Goal: Task Accomplishment & Management: Manage account settings

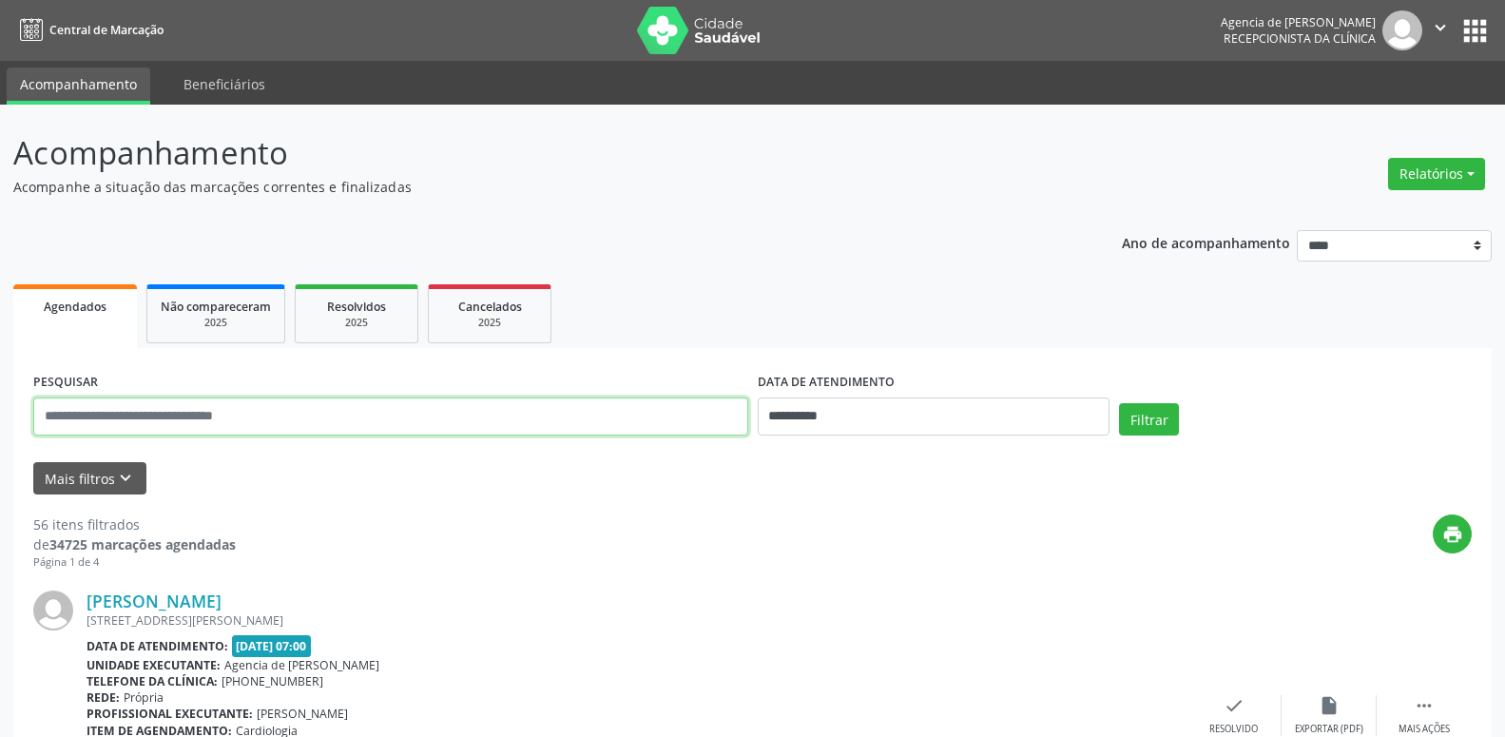
click at [272, 426] on input "text" at bounding box center [390, 416] width 715 height 38
type input "**********"
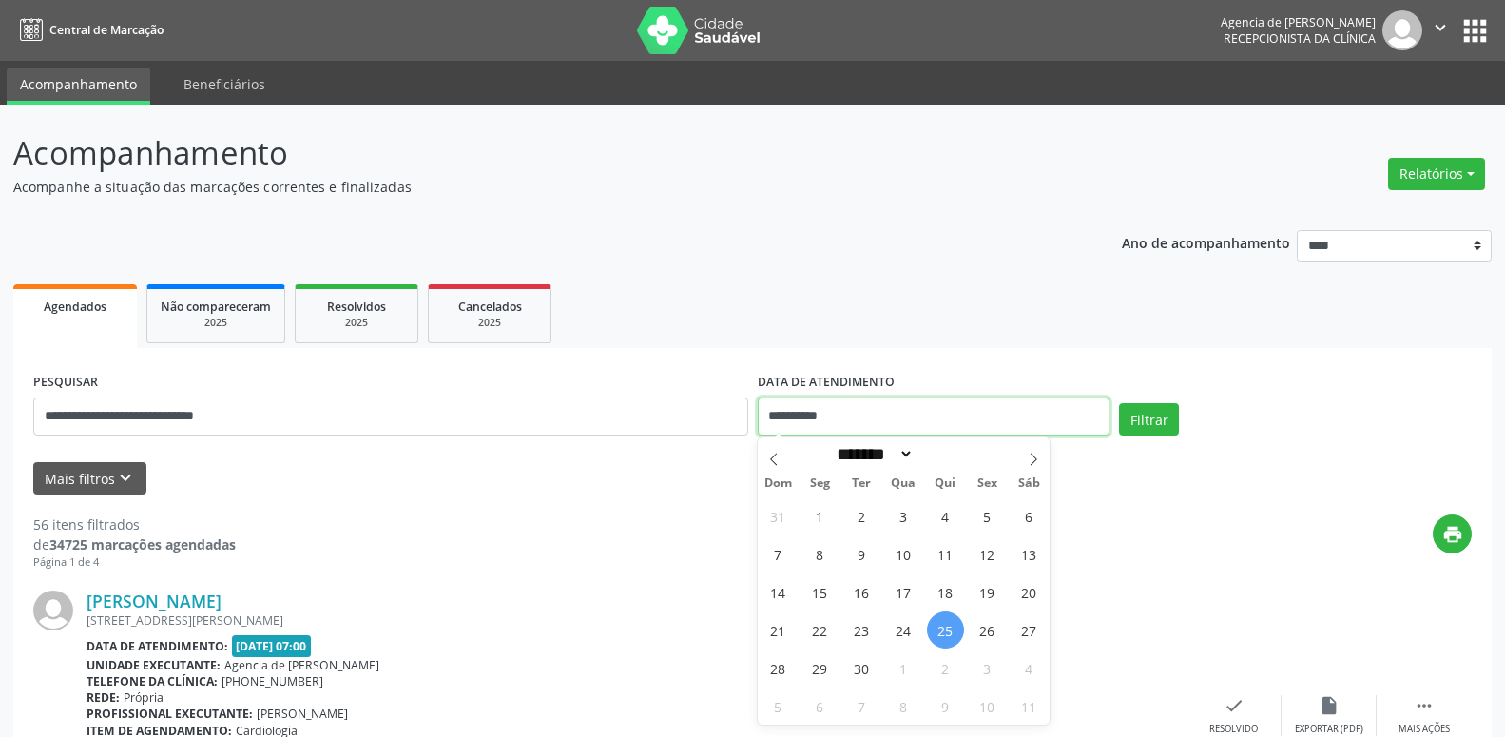
click at [863, 414] on input "**********" at bounding box center [934, 416] width 353 height 38
click at [768, 453] on span at bounding box center [774, 453] width 32 height 32
select select "*"
click at [970, 516] on span "1" at bounding box center [987, 515] width 37 height 37
type input "**********"
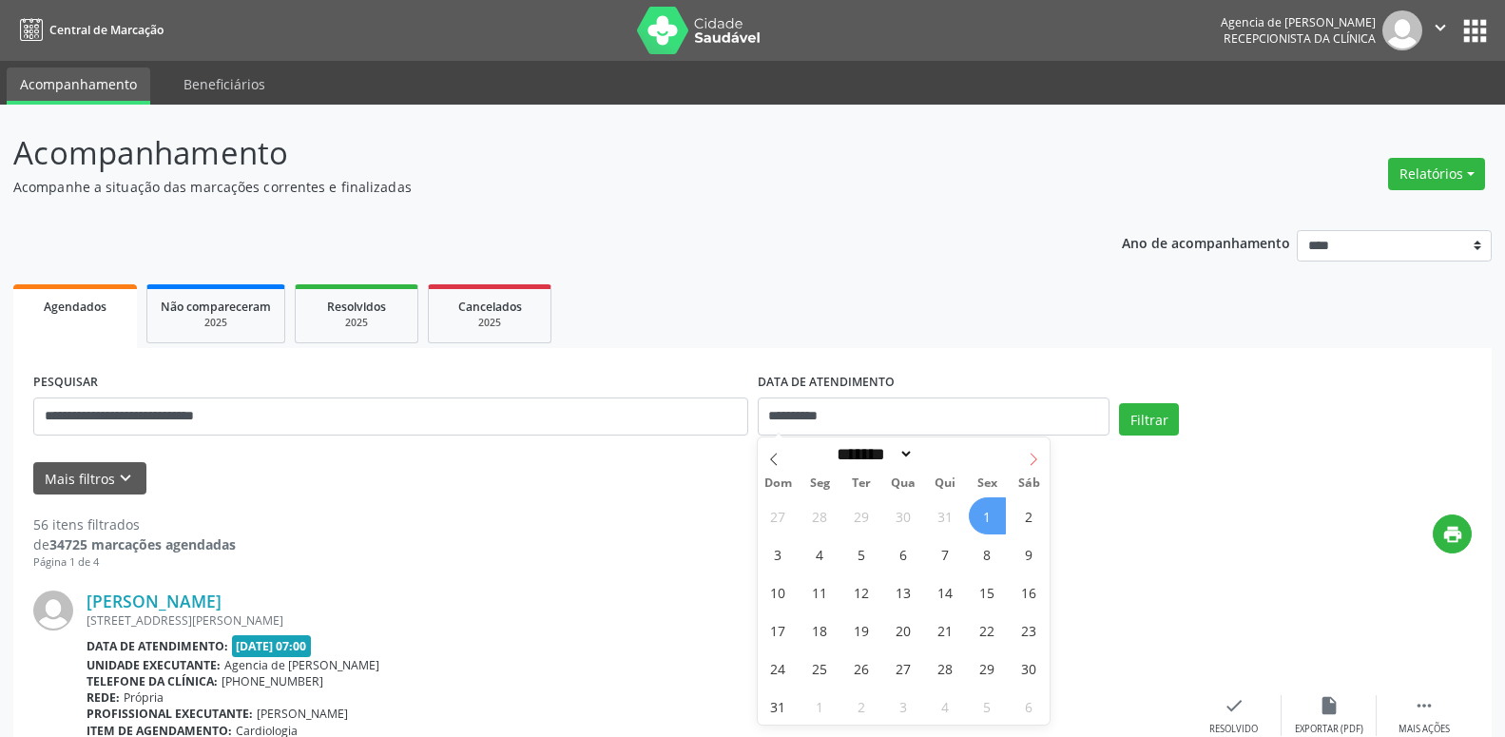
click at [1027, 455] on span at bounding box center [1033, 453] width 32 height 32
select select "*"
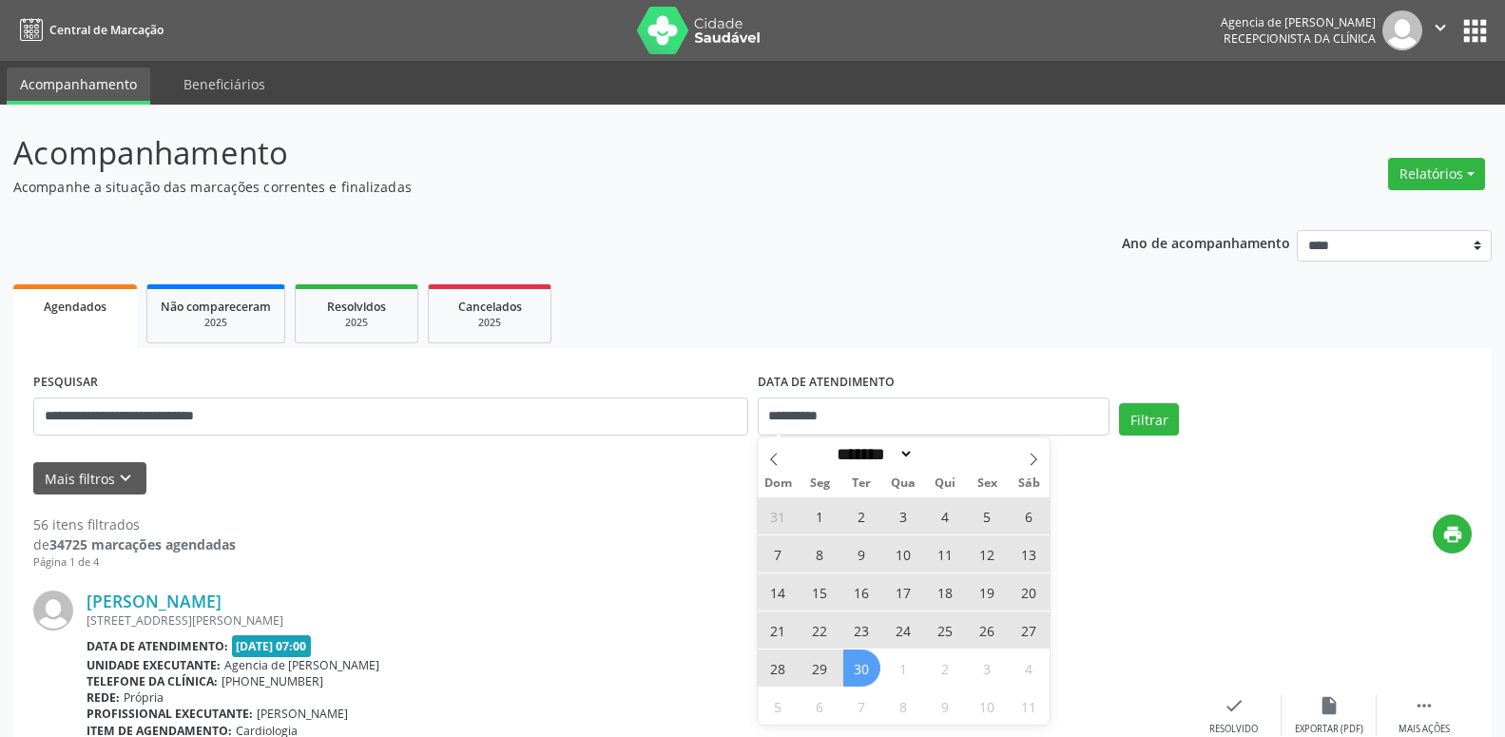
click at [870, 674] on span "30" at bounding box center [861, 667] width 37 height 37
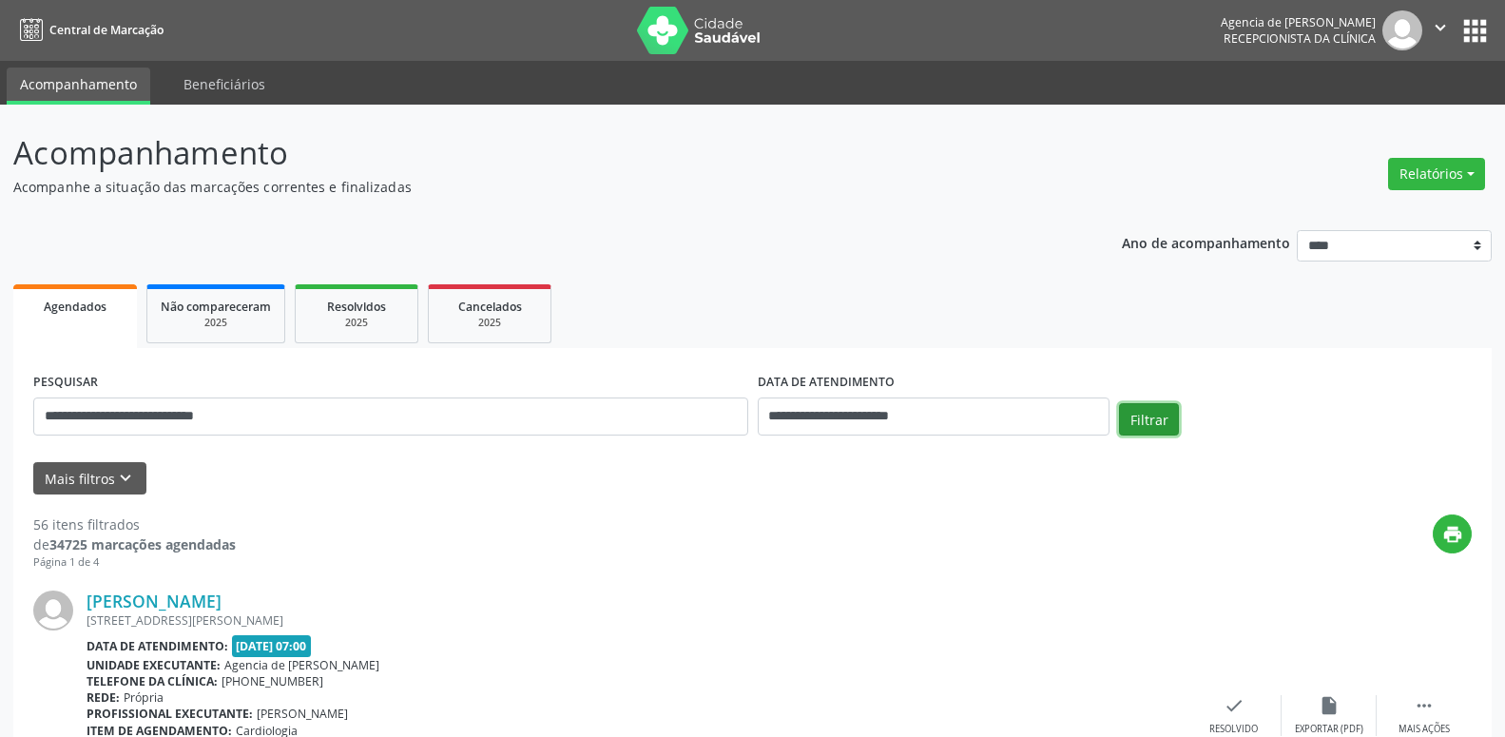
click at [1124, 433] on button "Filtrar" at bounding box center [1149, 419] width 60 height 32
click at [210, 614] on div "RUA [PERSON_NAME], COHAB II, IPUBI - PE" at bounding box center [637, 620] width 1100 height 16
click at [210, 608] on link "[PERSON_NAME]" at bounding box center [154, 600] width 135 height 21
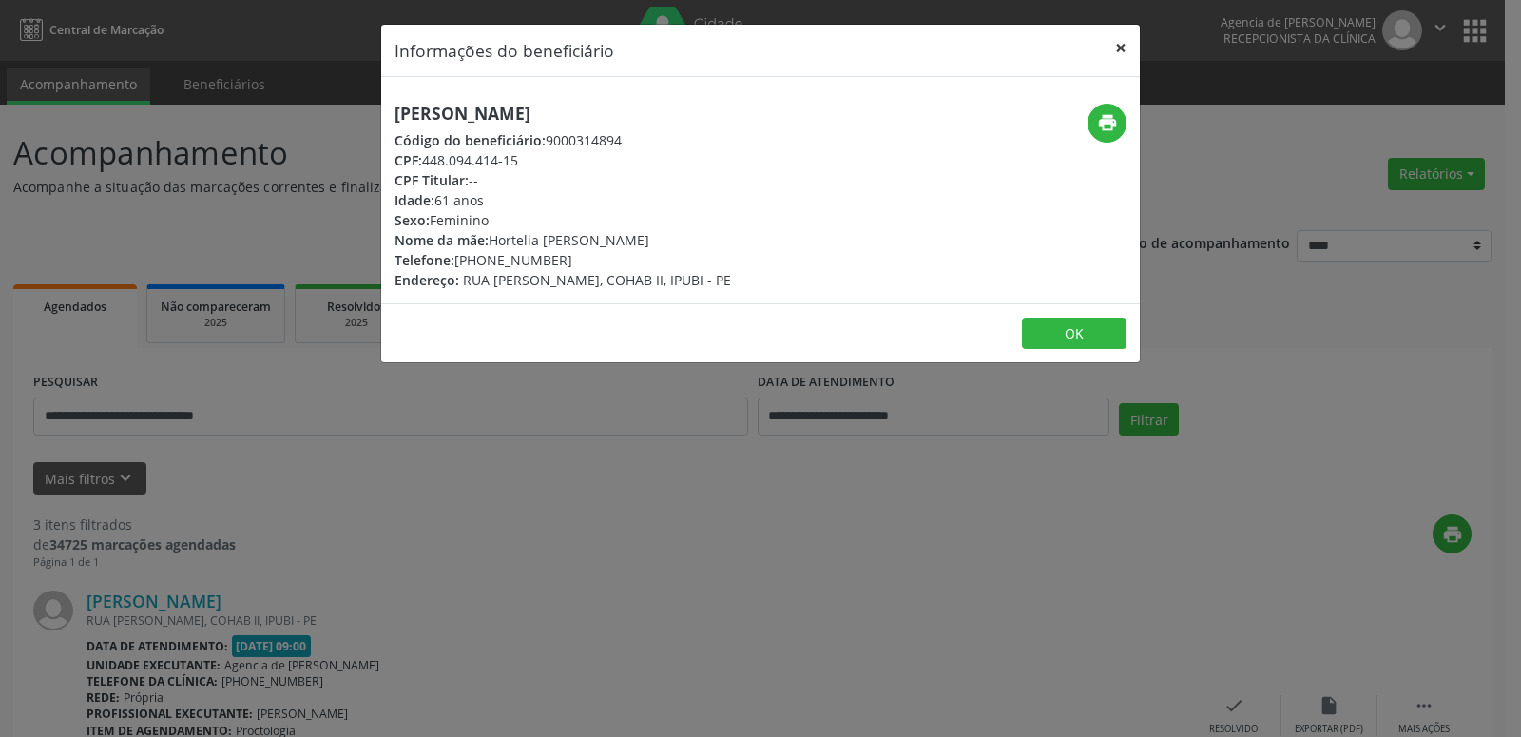
click at [1110, 42] on button "×" at bounding box center [1121, 48] width 38 height 47
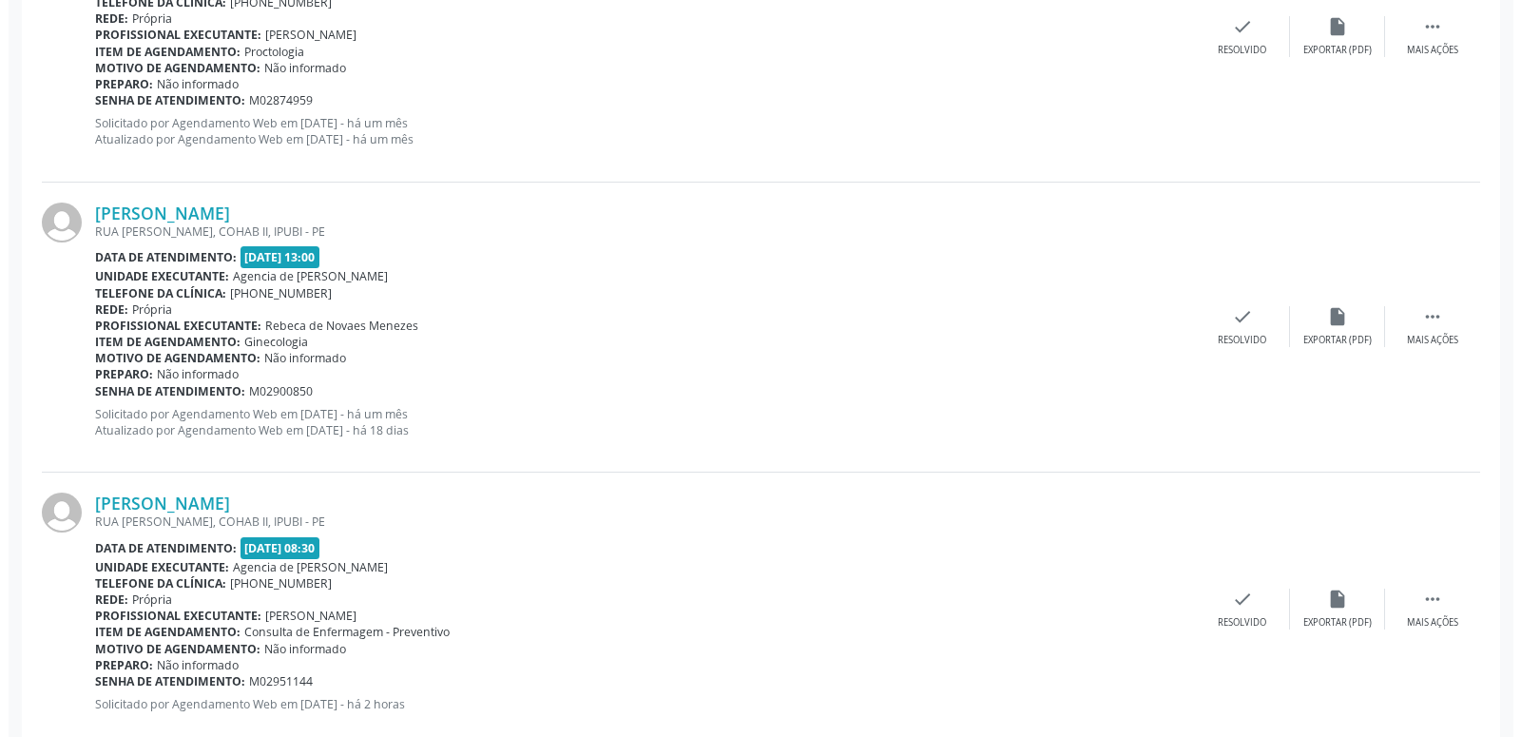
scroll to position [721, 0]
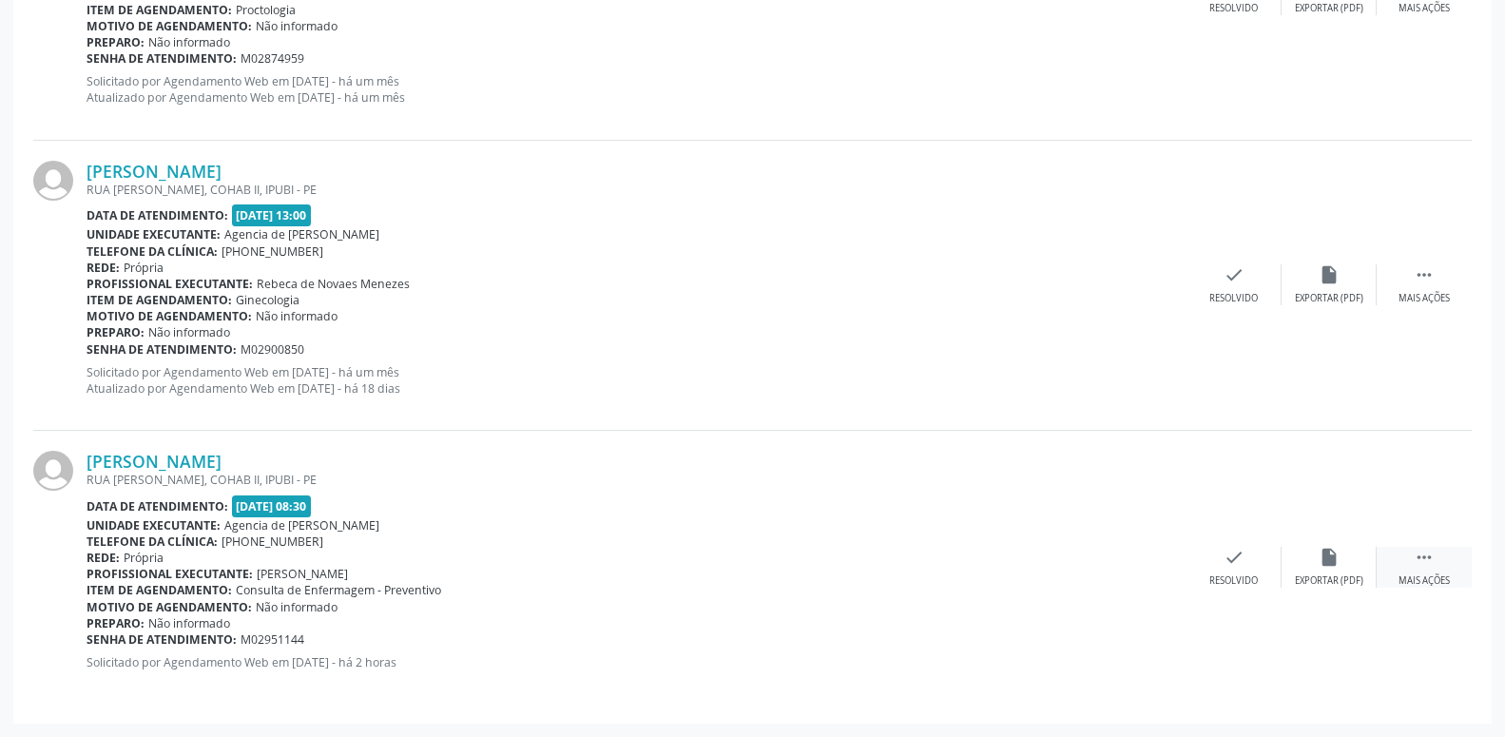
click at [1437, 569] on div " Mais ações" at bounding box center [1424, 567] width 95 height 41
click at [1249, 553] on div "cancel Cancelar" at bounding box center [1234, 567] width 95 height 41
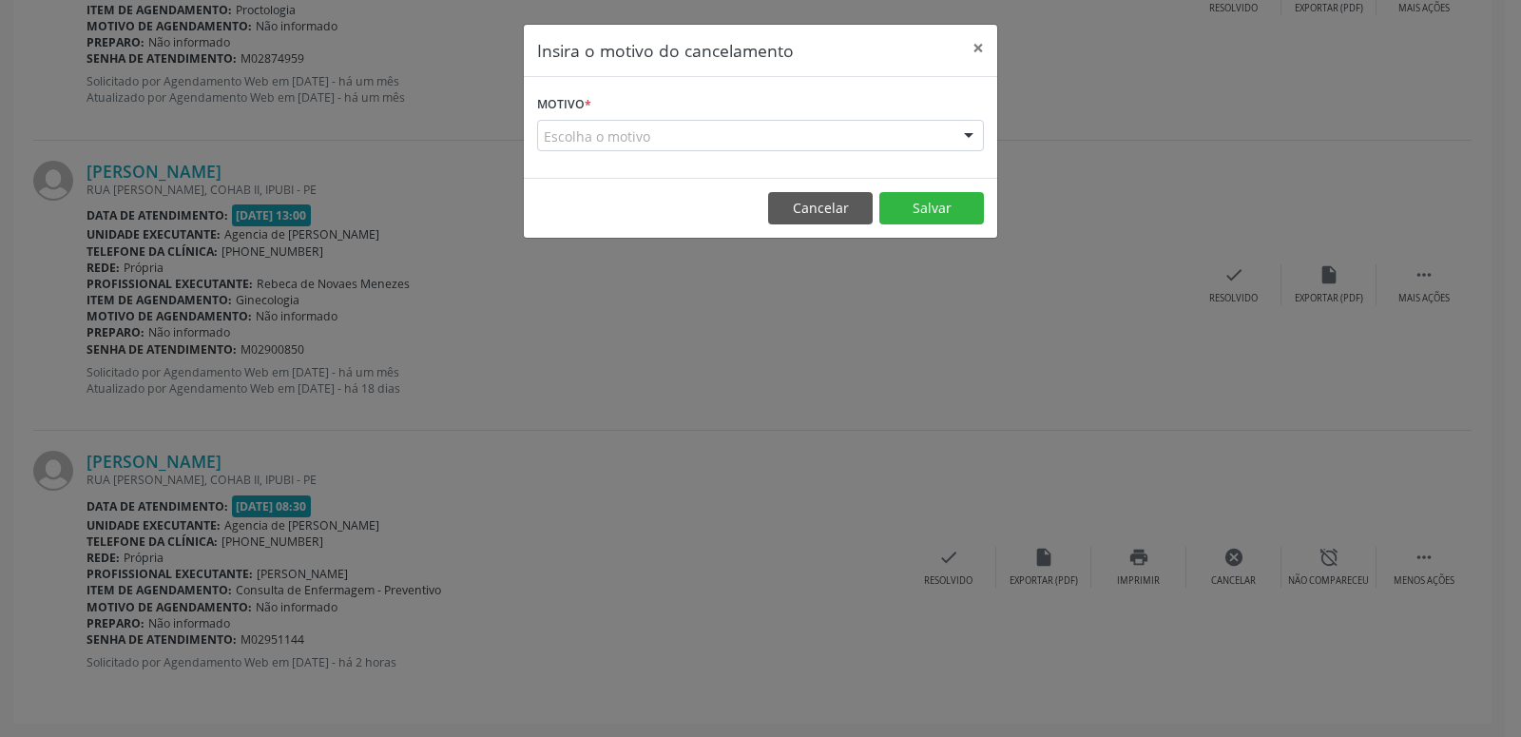
click at [833, 137] on div "Escolha o motivo" at bounding box center [760, 136] width 447 height 32
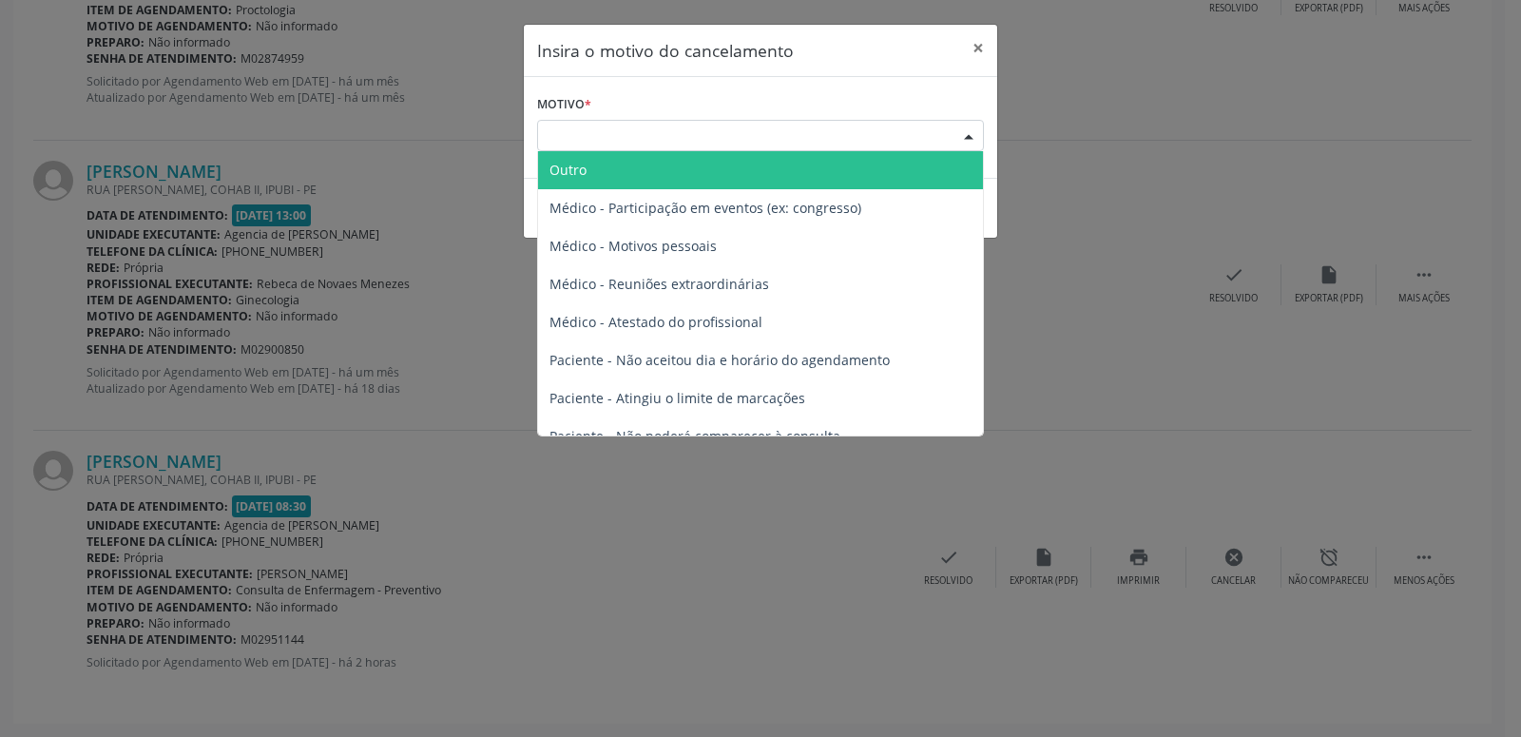
click at [972, 137] on div at bounding box center [969, 137] width 29 height 32
click at [968, 139] on div at bounding box center [969, 137] width 29 height 32
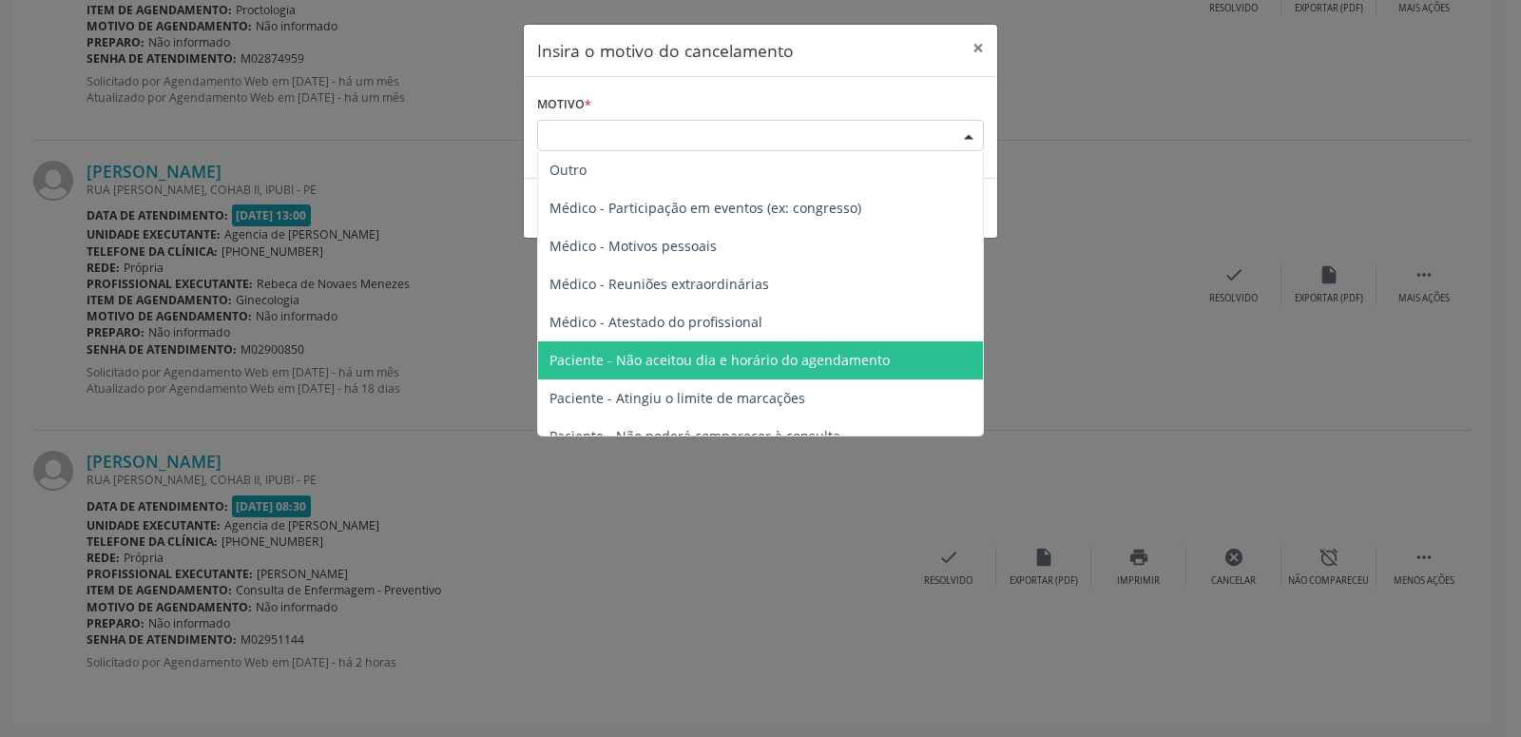
click at [867, 365] on span "Paciente - Não aceitou dia e horário do agendamento" at bounding box center [720, 360] width 340 height 18
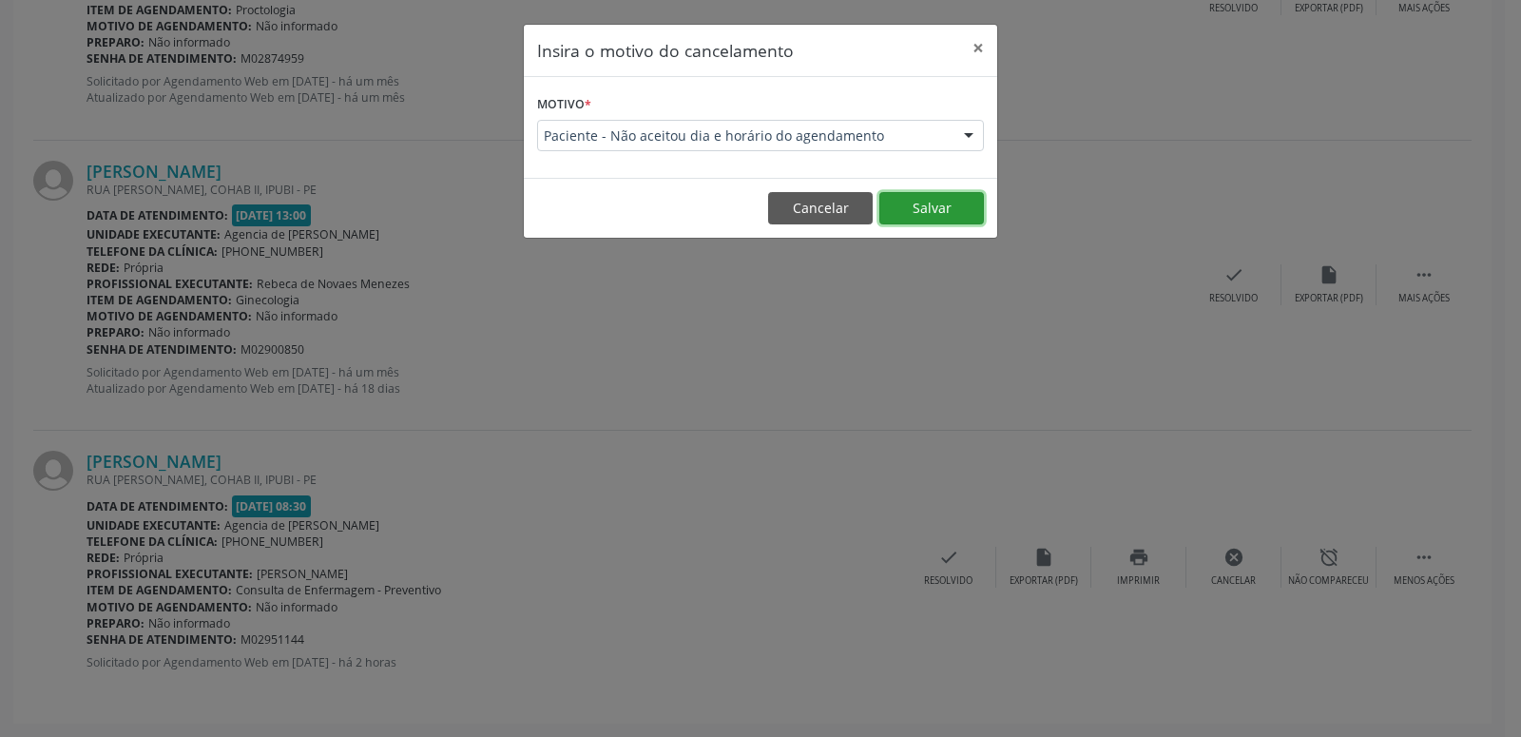
click at [942, 202] on button "Salvar" at bounding box center [931, 208] width 105 height 32
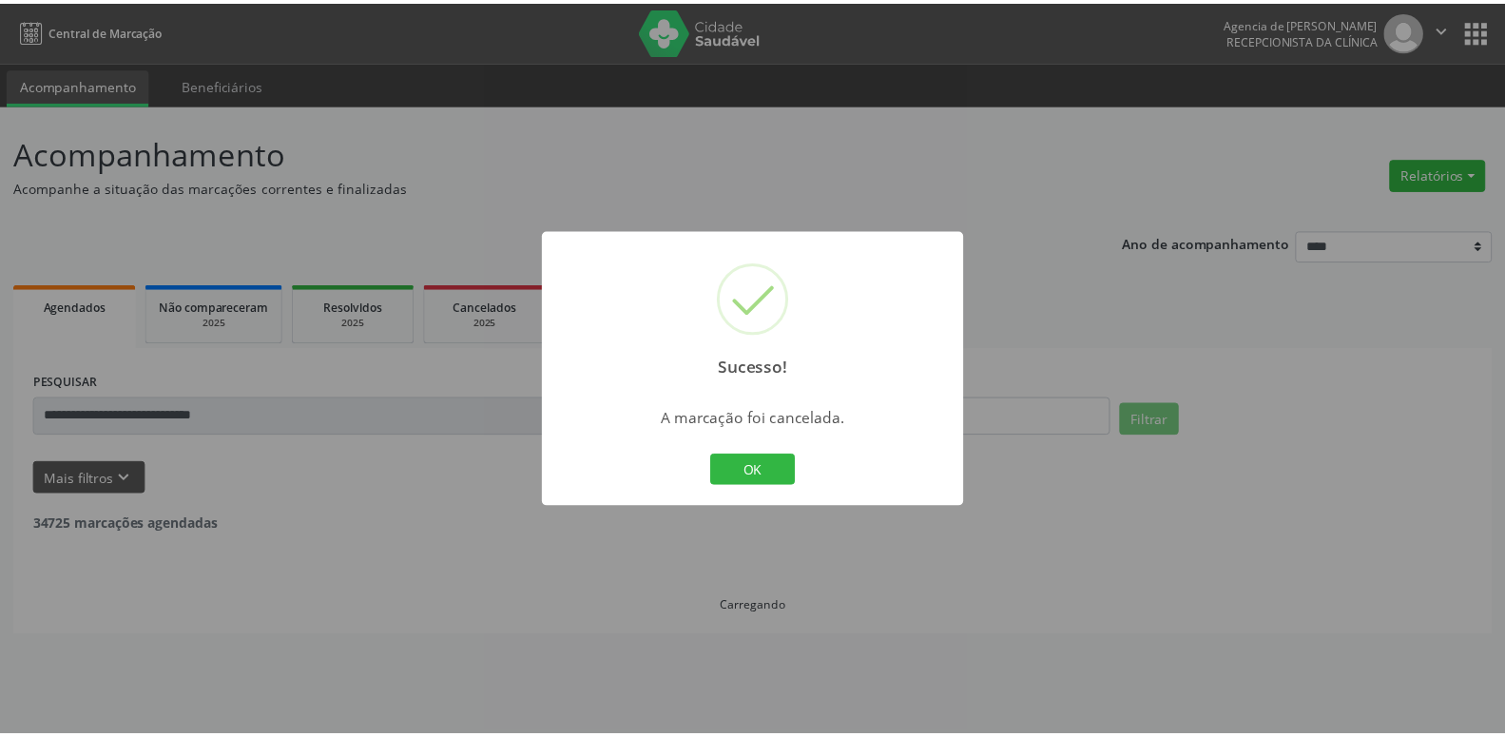
scroll to position [0, 0]
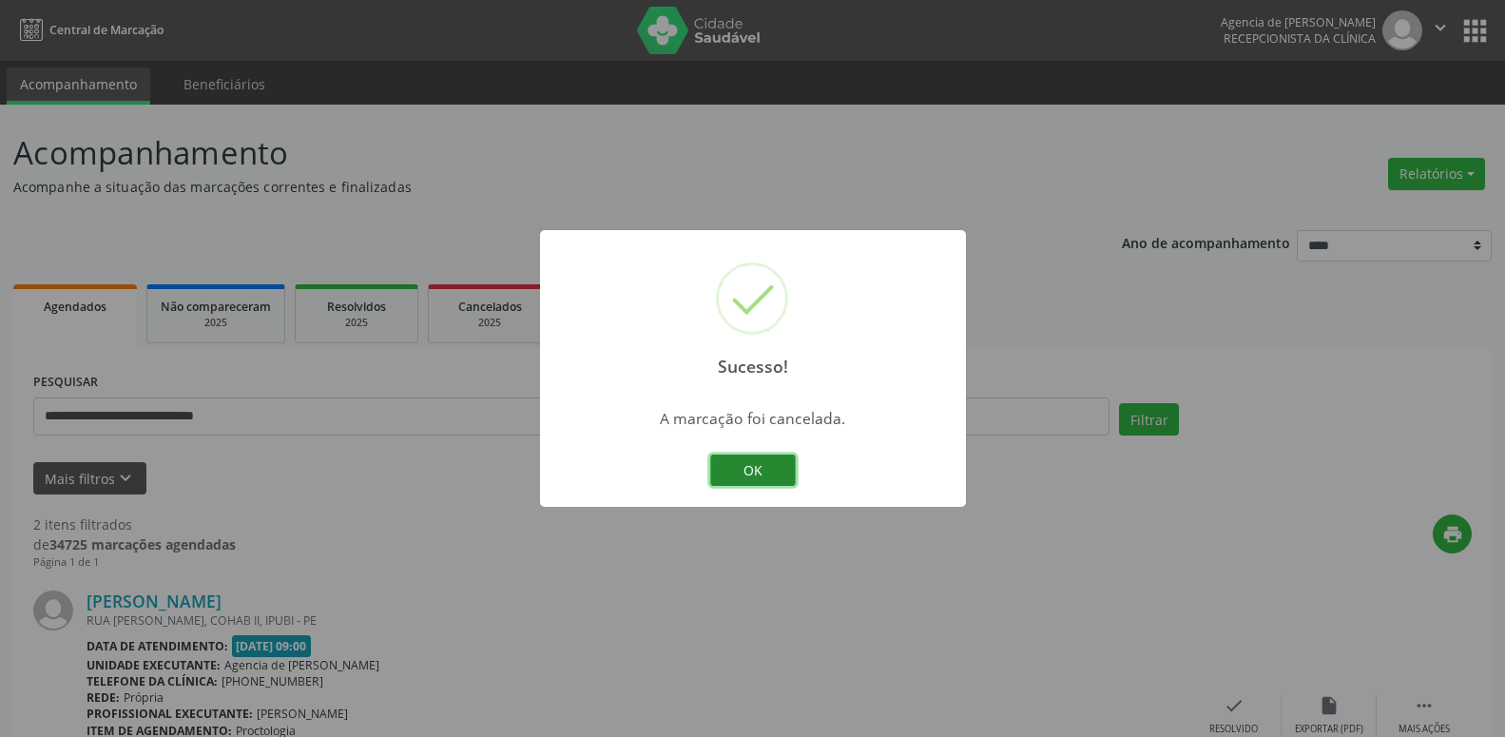
click at [779, 471] on button "OK" at bounding box center [753, 470] width 86 height 32
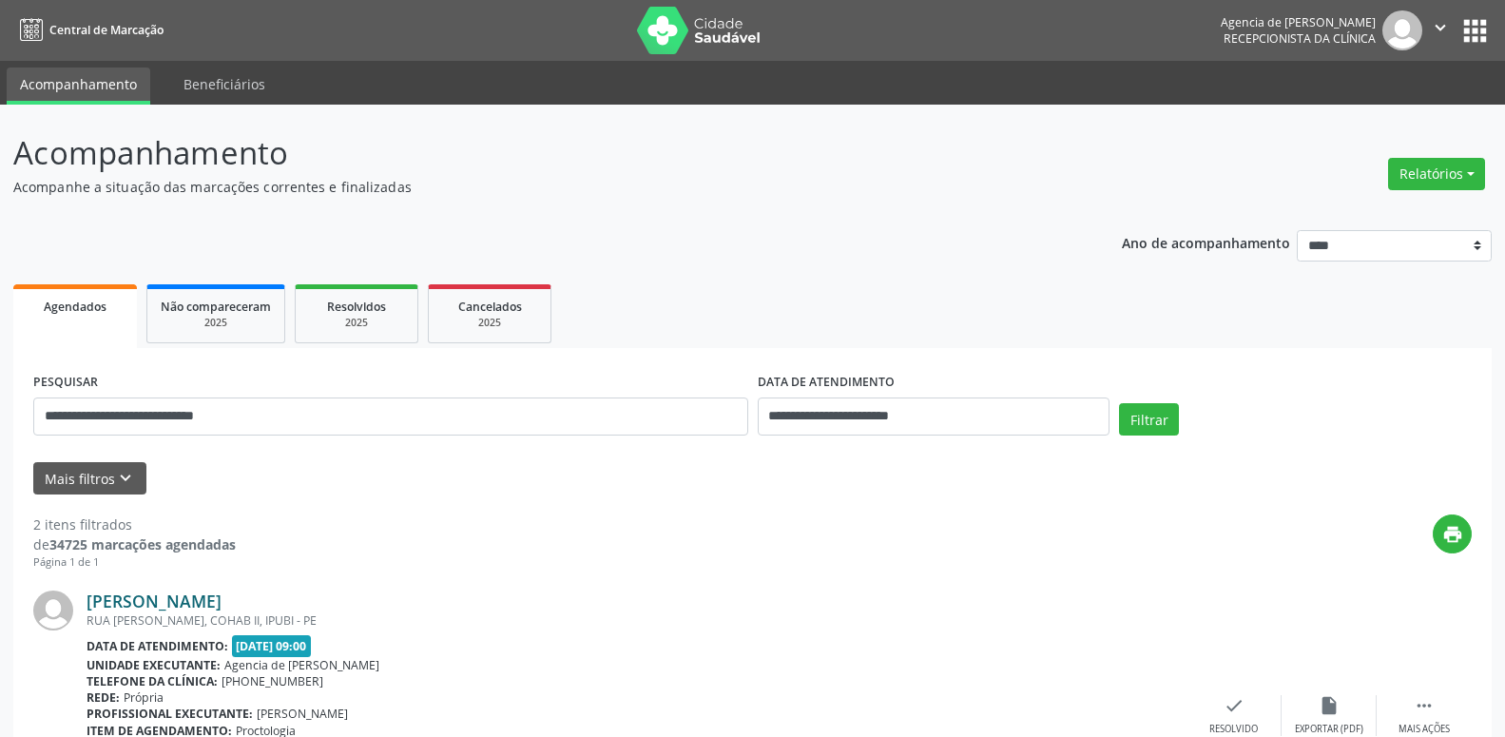
click at [222, 596] on link "[PERSON_NAME]" at bounding box center [154, 600] width 135 height 21
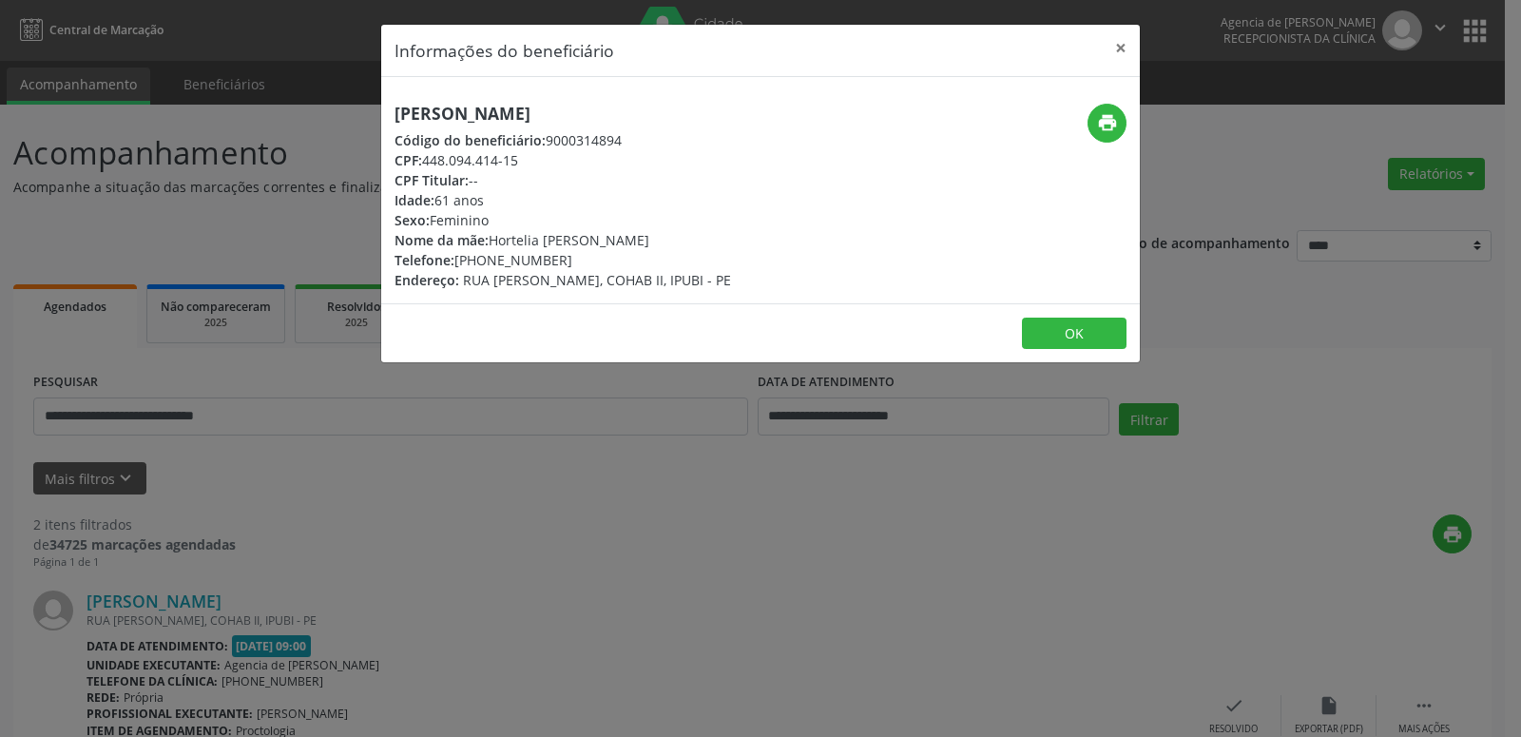
drag, startPoint x: 424, startPoint y: 162, endPoint x: 549, endPoint y: 155, distance: 124.7
click at [549, 155] on div "CPF: 448.094.414-15" at bounding box center [563, 160] width 337 height 20
copy div "448.094.414-15"
click at [1119, 125] on button "print" at bounding box center [1107, 123] width 39 height 39
click at [448, 566] on div "Informações do beneficiário × [PERSON_NAME] Código do beneficiário: 9000314894 …" at bounding box center [760, 368] width 1521 height 737
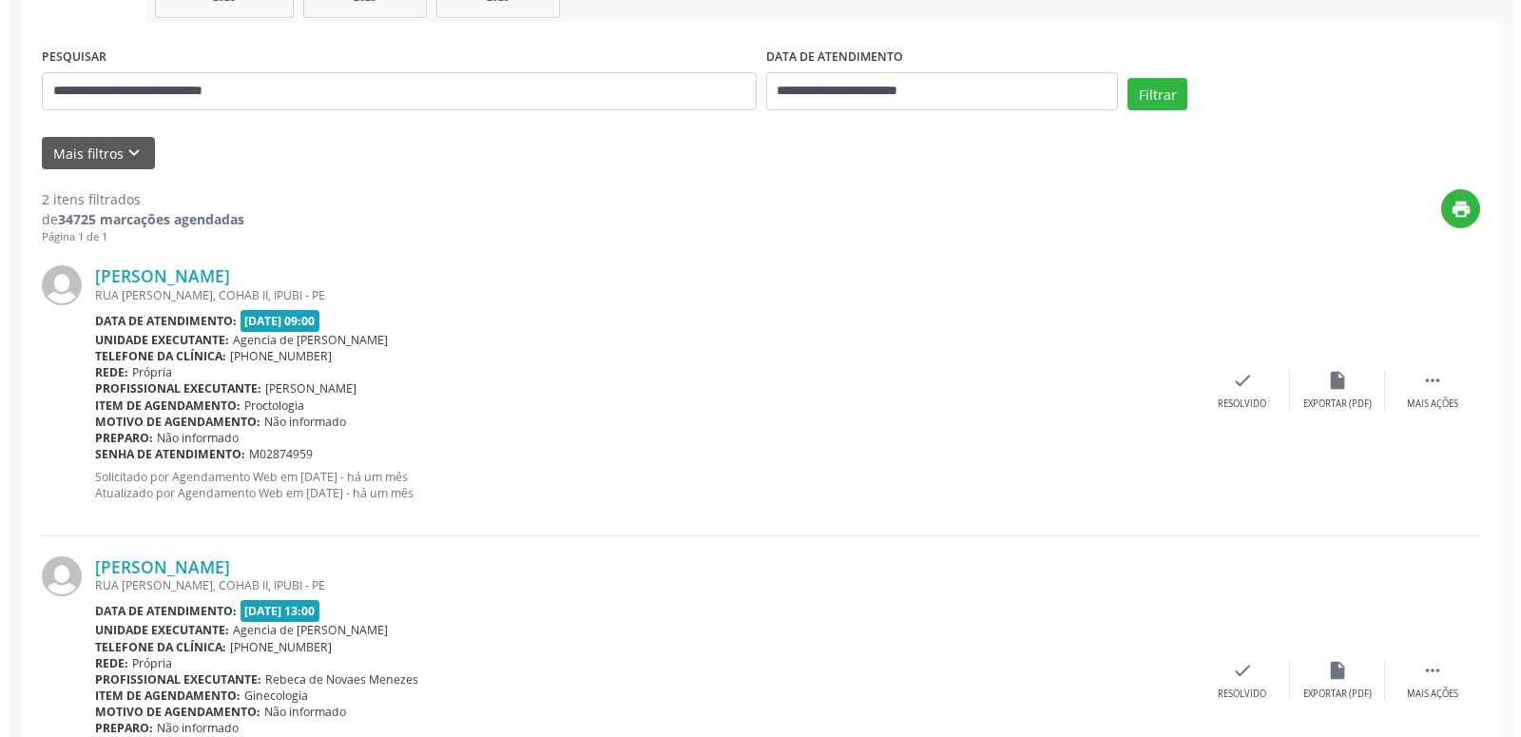
scroll to position [253, 0]
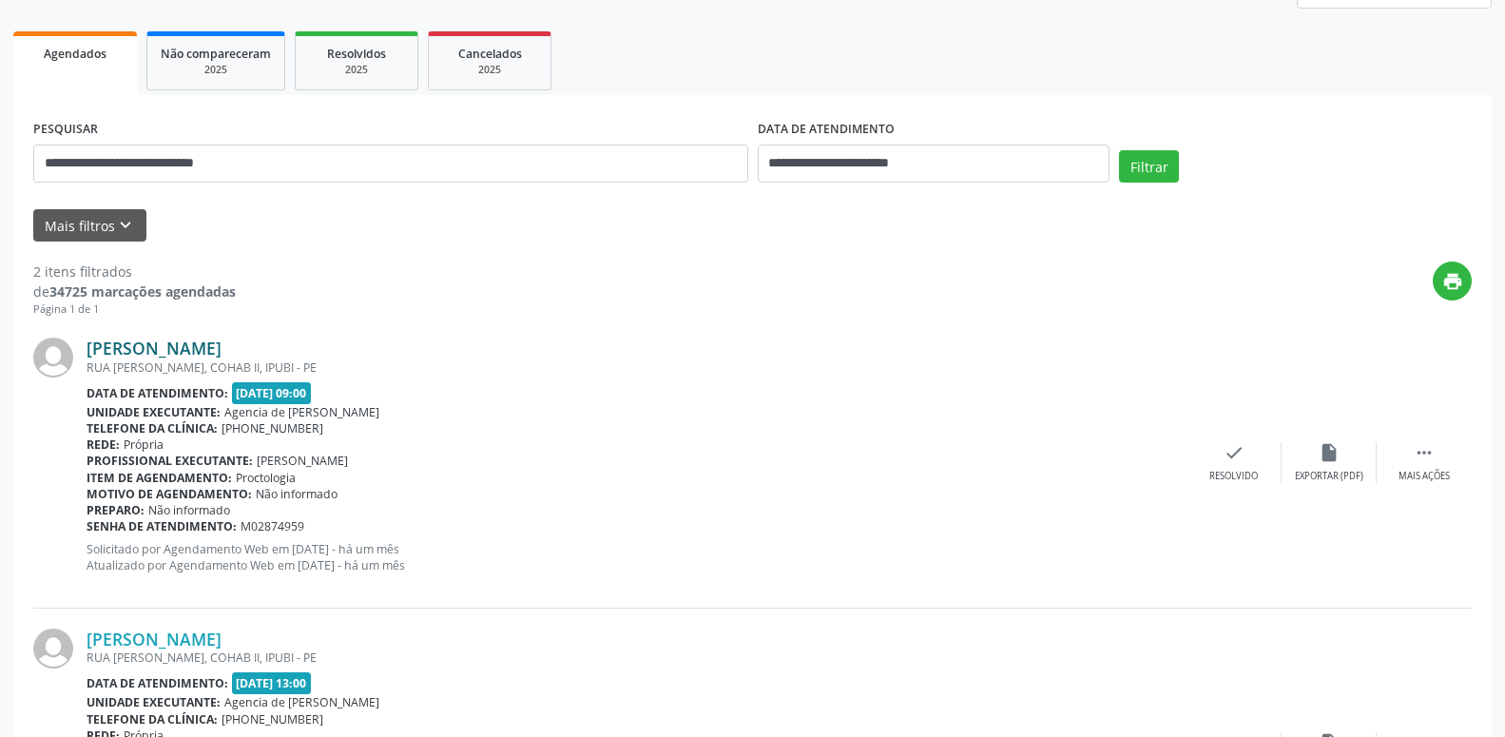
click at [222, 347] on link "[PERSON_NAME]" at bounding box center [154, 348] width 135 height 21
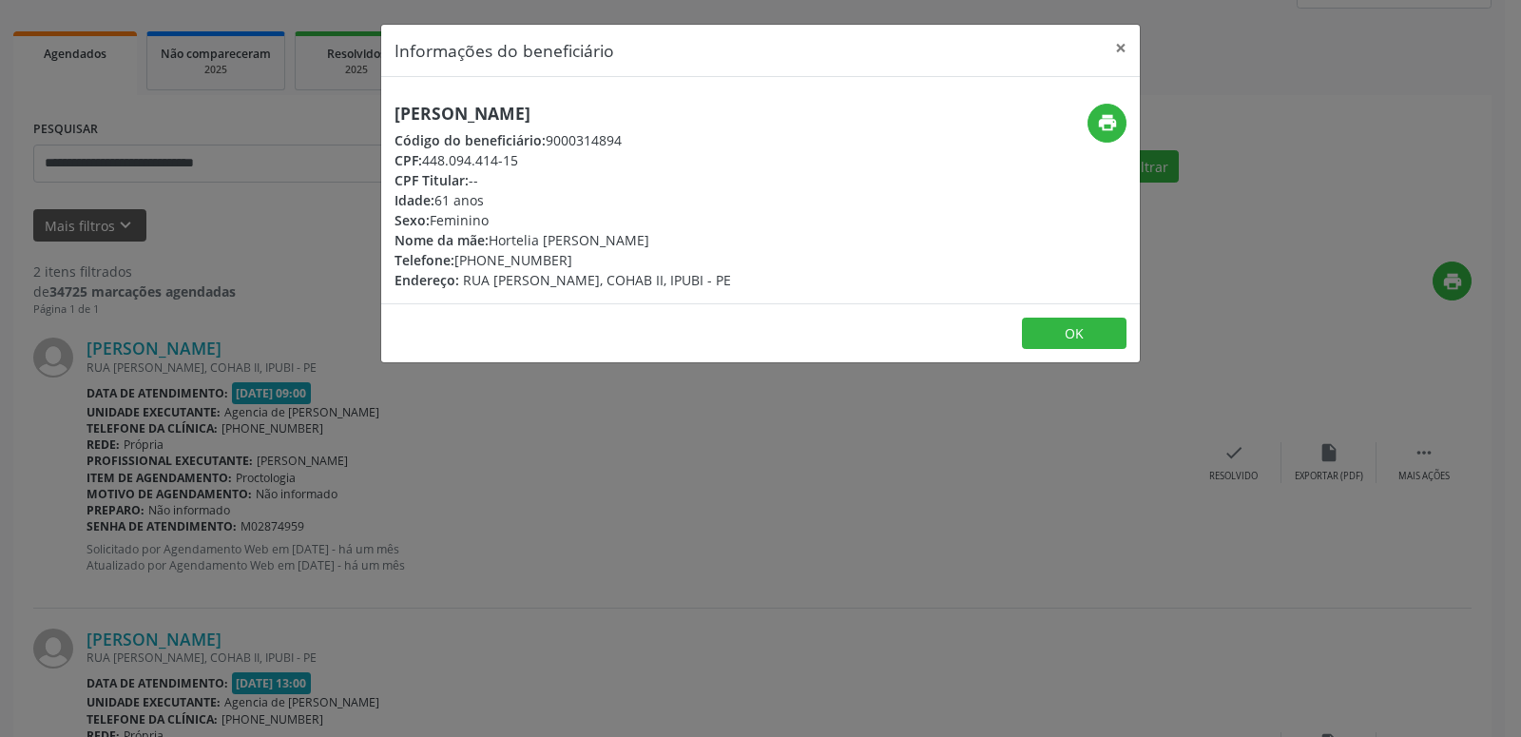
drag, startPoint x: 455, startPoint y: 256, endPoint x: 610, endPoint y: 261, distance: 155.1
click at [610, 261] on div "Telefone: [PHONE_NUMBER]" at bounding box center [563, 260] width 337 height 20
click at [597, 276] on span "RUA [PERSON_NAME], COHAB II, IPUBI - PE" at bounding box center [597, 280] width 268 height 18
drag, startPoint x: 457, startPoint y: 260, endPoint x: 582, endPoint y: 255, distance: 124.6
click at [580, 255] on div "Telefone: [PHONE_NUMBER]" at bounding box center [563, 260] width 337 height 20
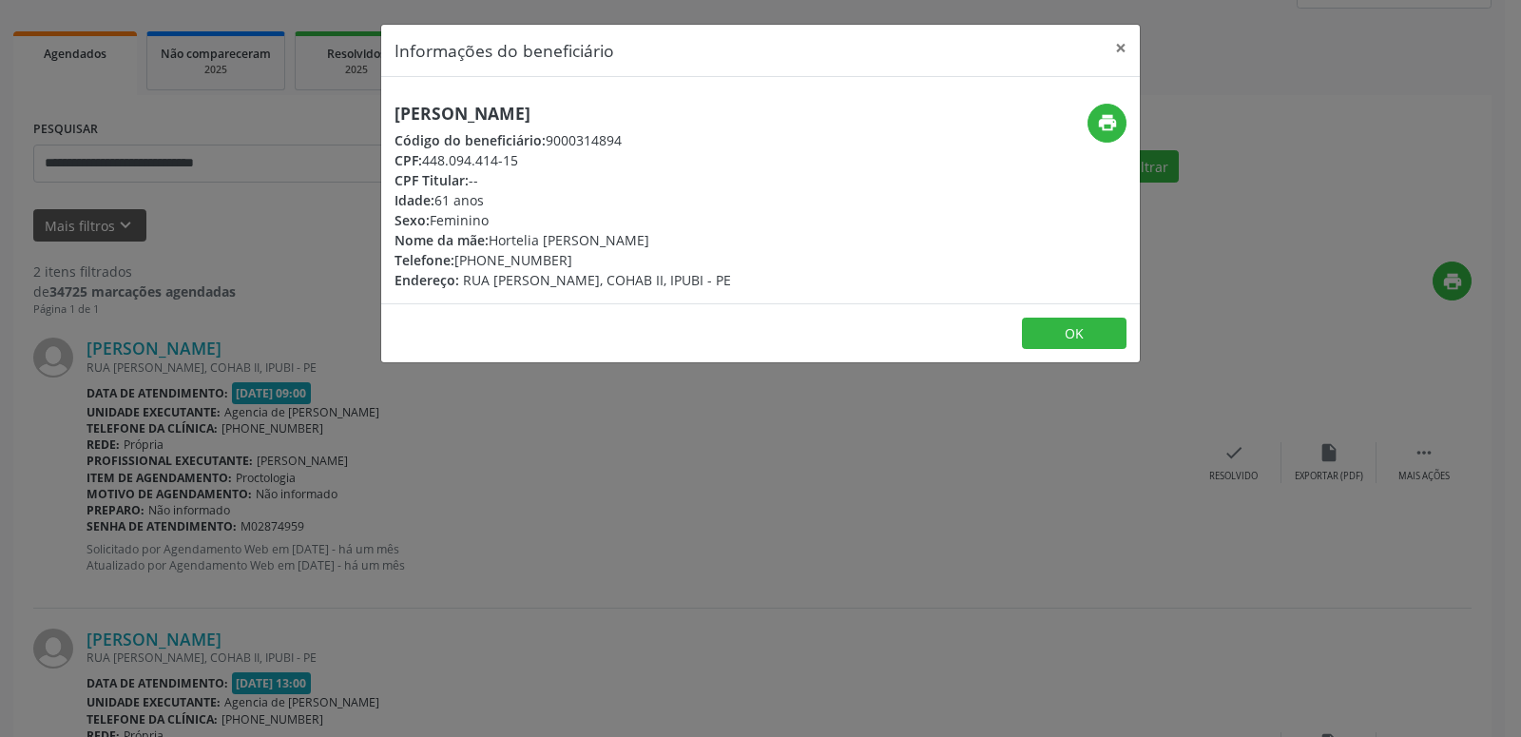
copy div "[PHONE_NUMBER]"
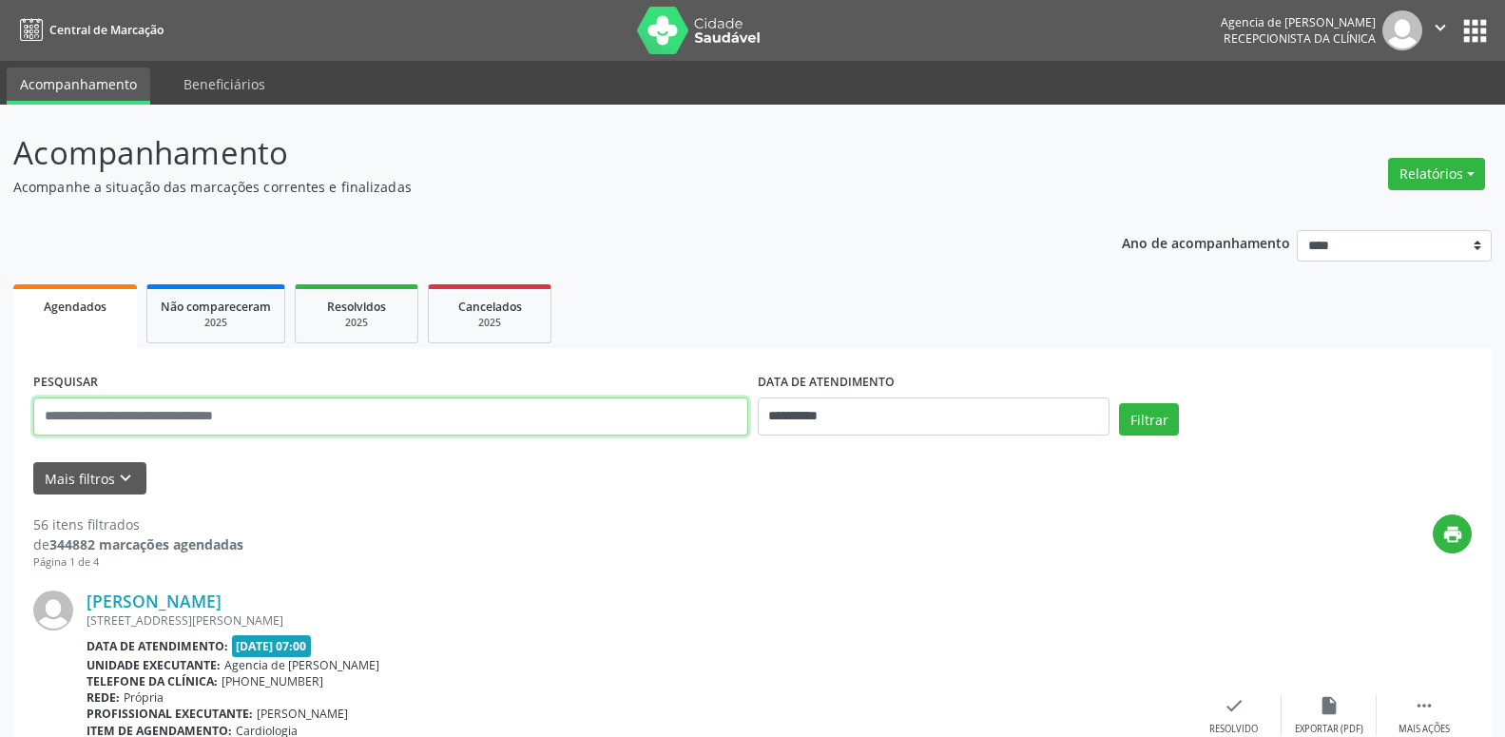
click at [263, 406] on input "text" at bounding box center [390, 416] width 715 height 38
type input "**********"
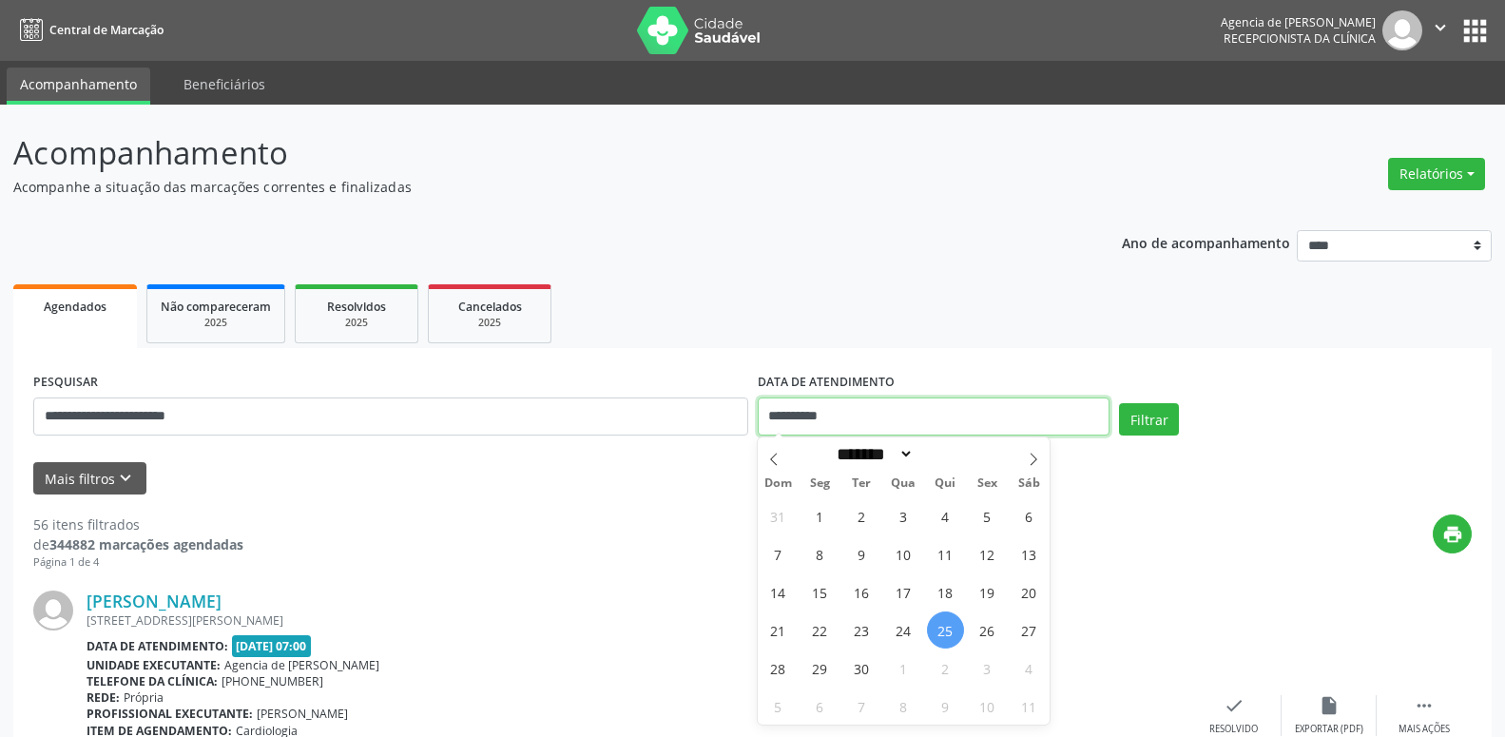
click at [882, 430] on input "**********" at bounding box center [934, 416] width 353 height 38
click at [774, 466] on icon at bounding box center [773, 459] width 13 height 13
select select "*"
click at [990, 507] on span "1" at bounding box center [987, 515] width 37 height 37
type input "**********"
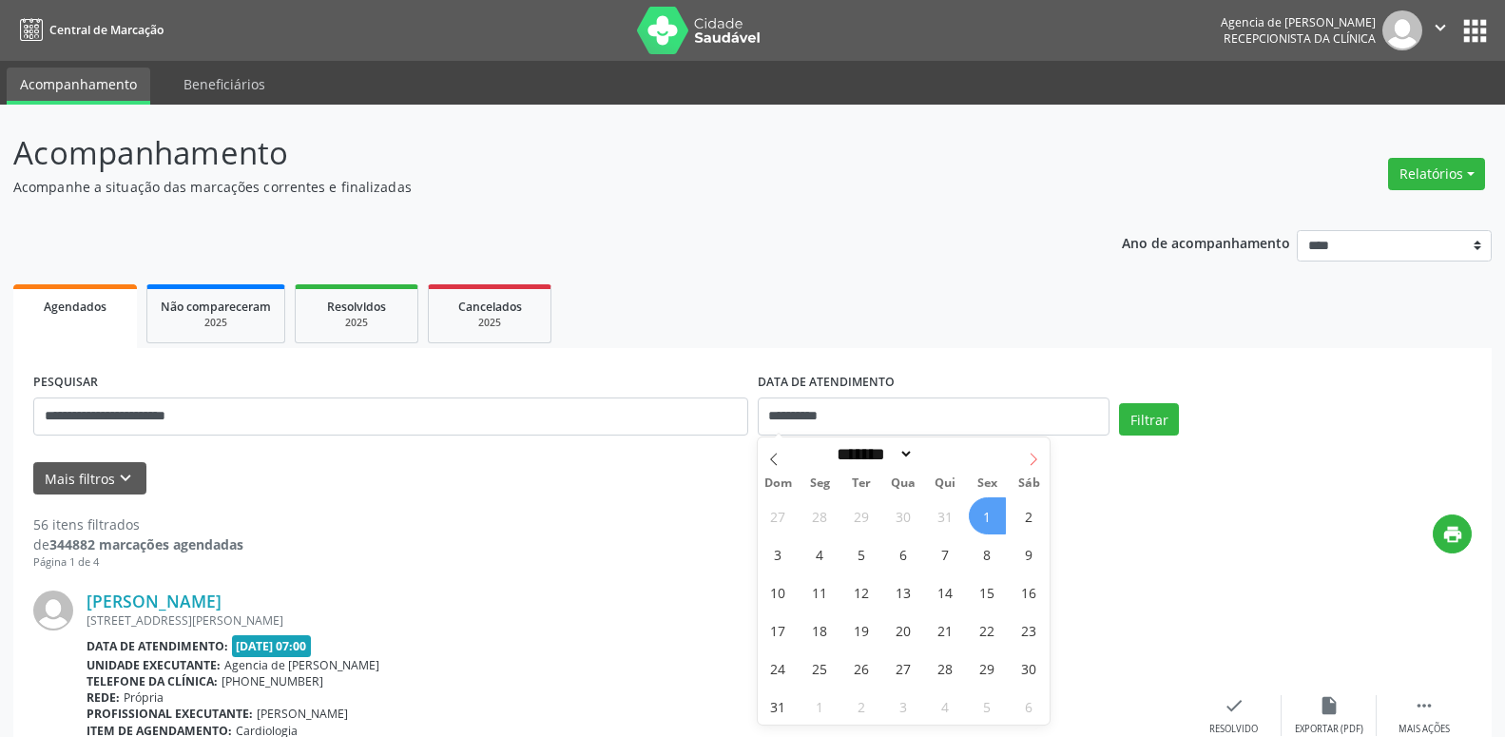
click at [1022, 464] on span at bounding box center [1033, 453] width 32 height 32
select select "*"
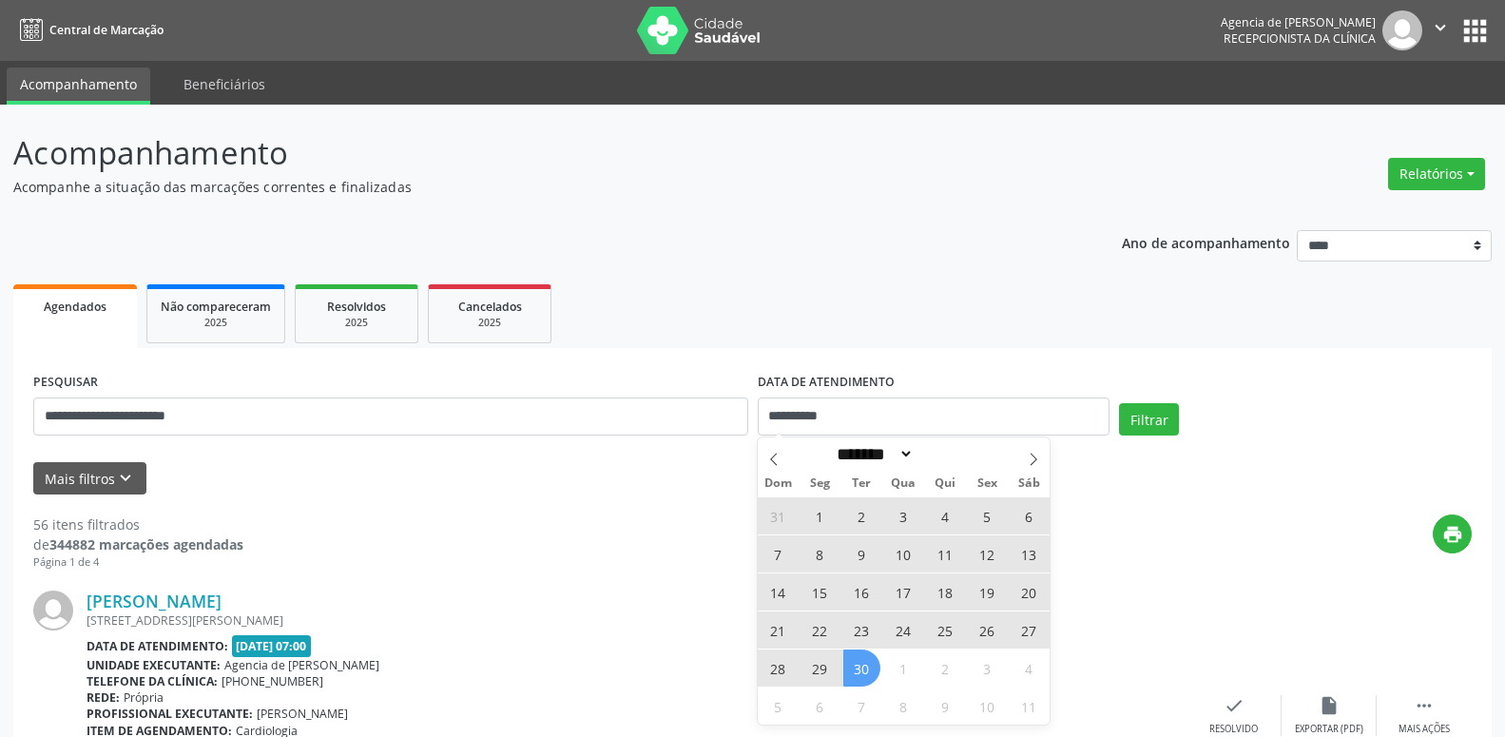
click at [878, 667] on span "30" at bounding box center [861, 667] width 37 height 37
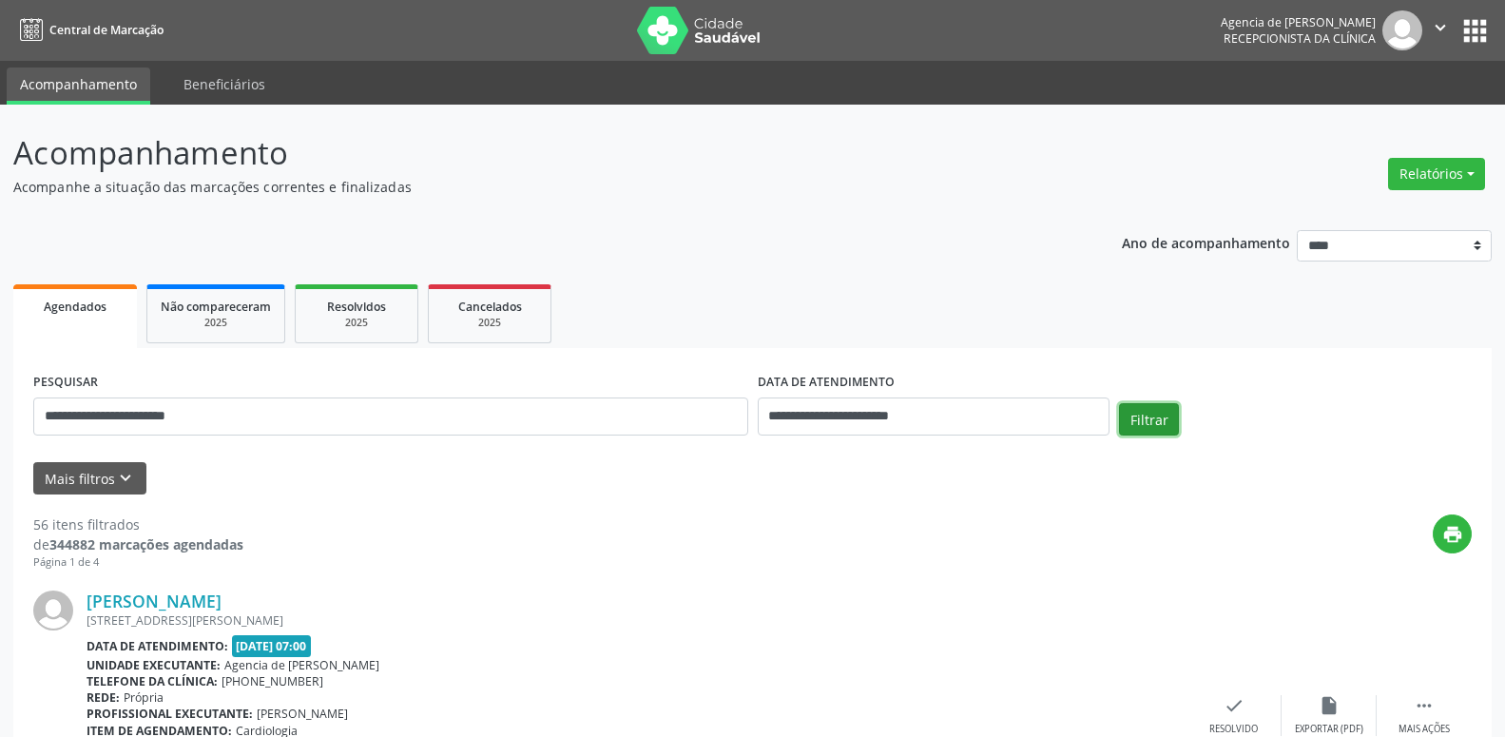
click at [1149, 428] on button "Filtrar" at bounding box center [1149, 419] width 60 height 32
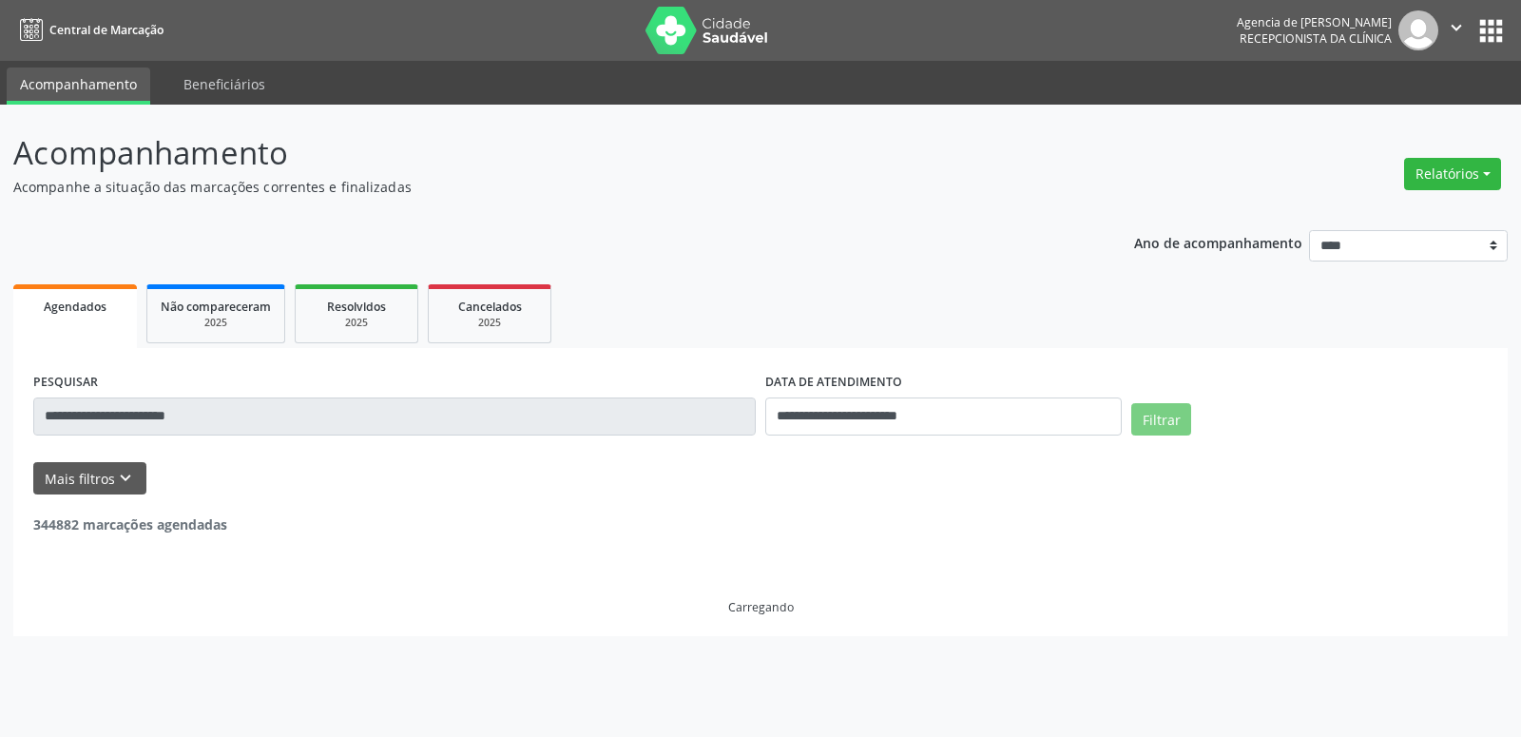
click at [1169, 522] on div "344882 marcações agendadas" at bounding box center [760, 514] width 1455 height 40
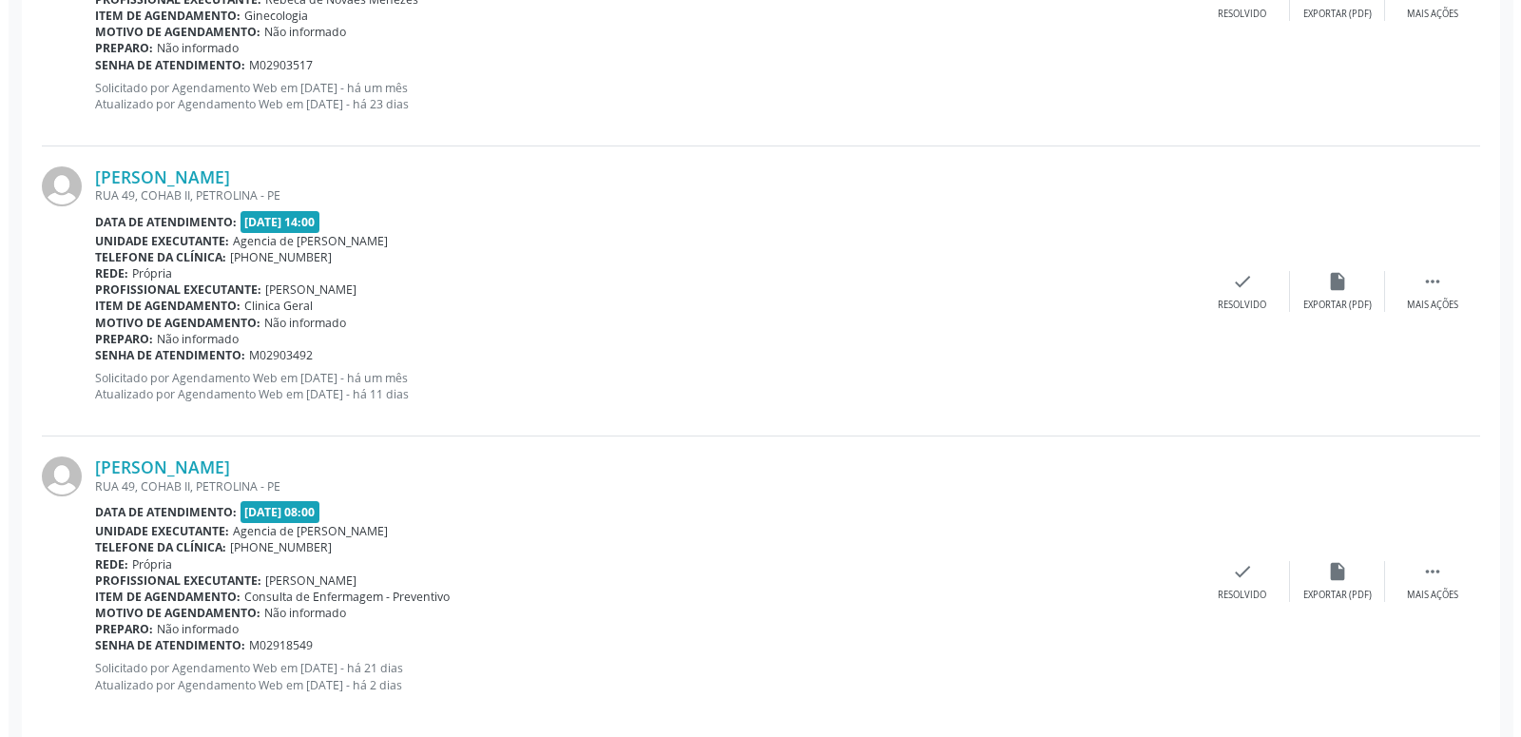
scroll to position [1028, 0]
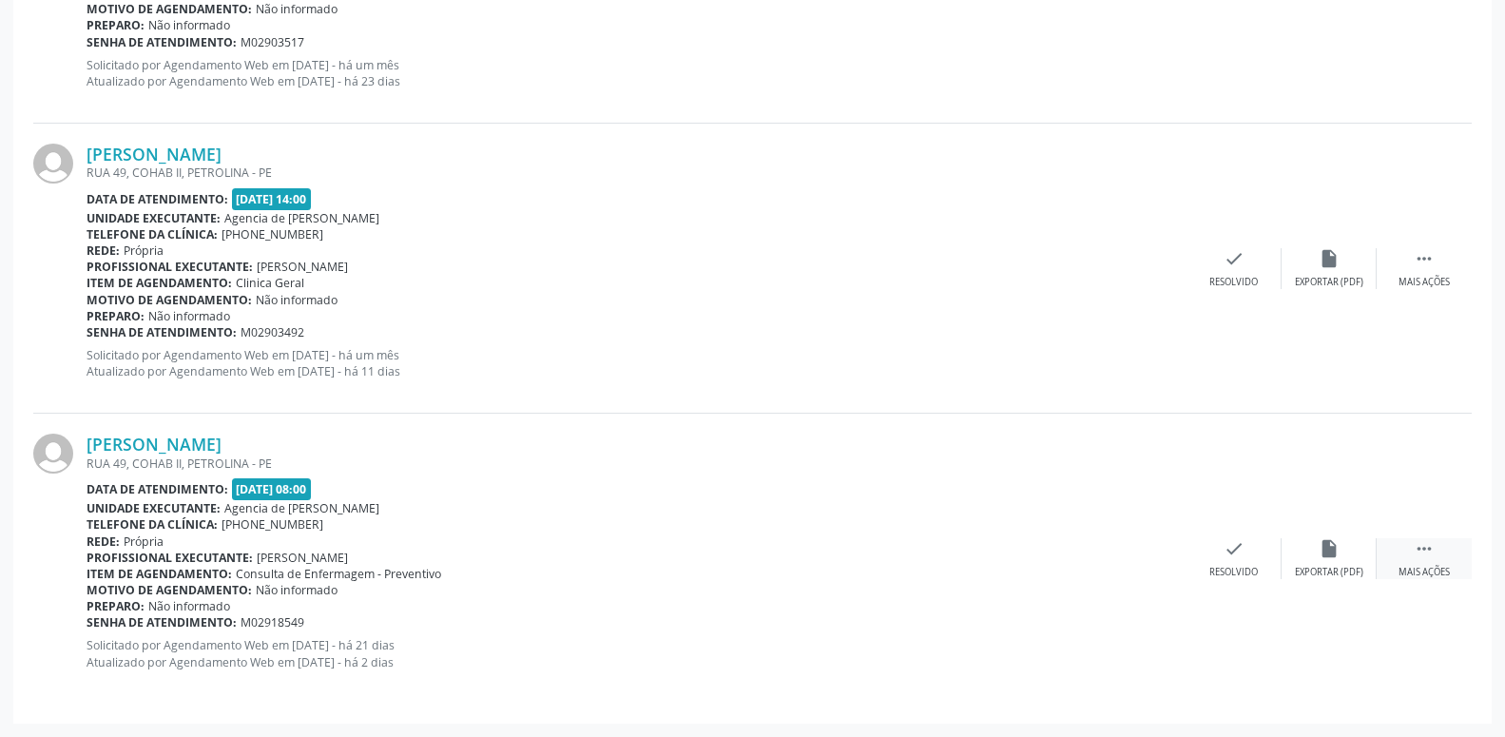
click at [1440, 554] on div " Mais ações" at bounding box center [1424, 558] width 95 height 41
click at [1251, 563] on div "cancel Cancelar" at bounding box center [1234, 558] width 95 height 41
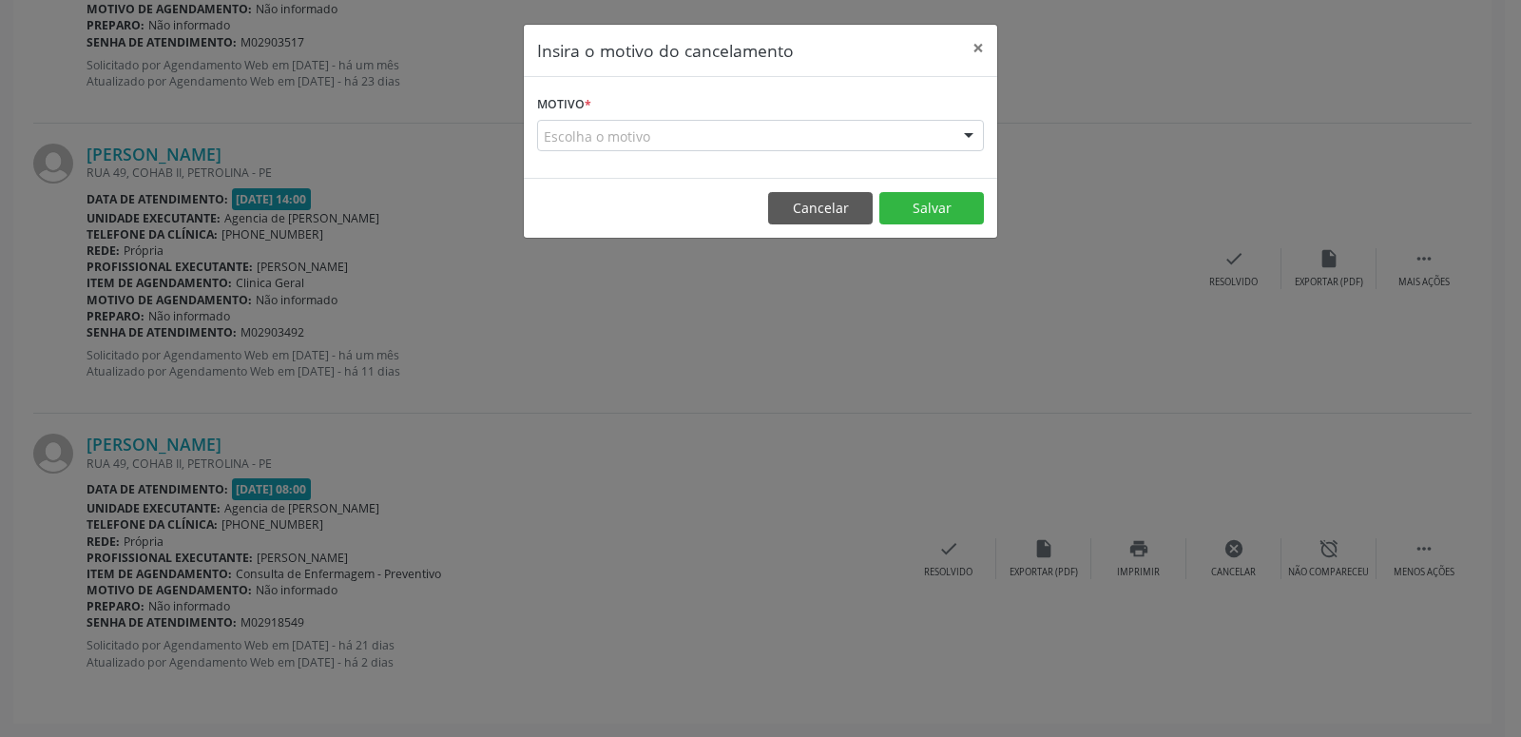
click at [898, 101] on form "Motivo * Escolha o motivo Outro Médico - Participação em eventos (ex: congresso…" at bounding box center [760, 120] width 447 height 61
click at [898, 125] on div "Escolha o motivo" at bounding box center [760, 136] width 447 height 32
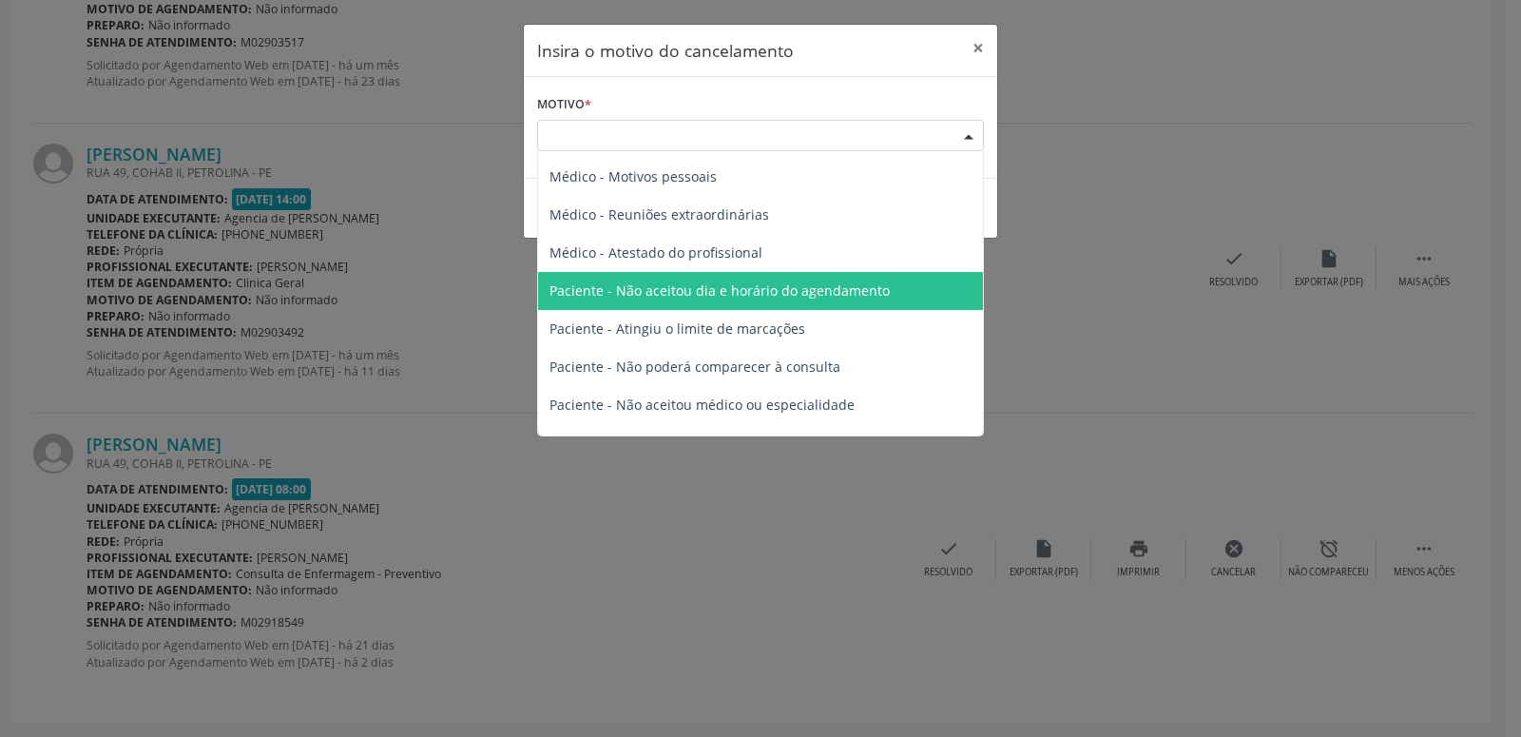
scroll to position [96, 0]
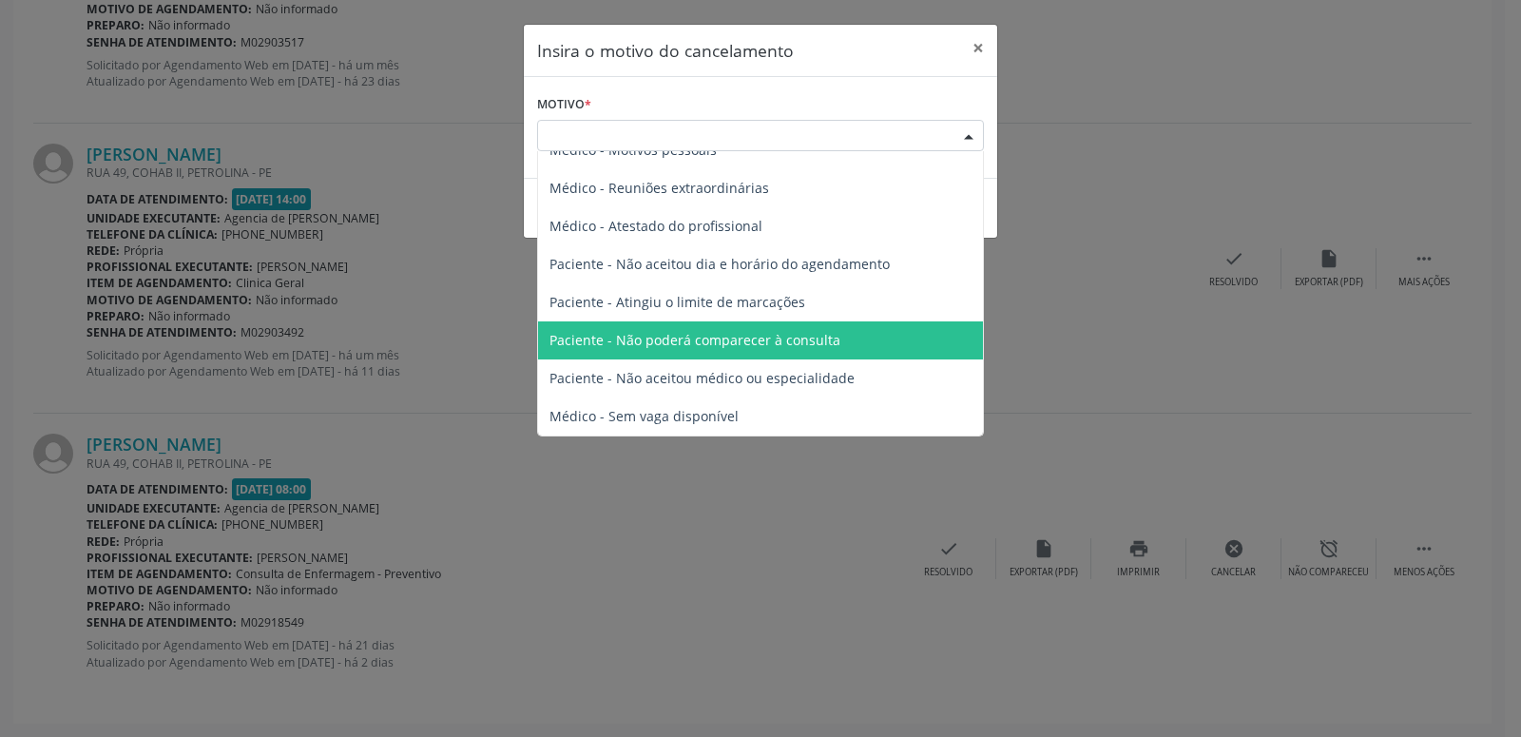
click at [761, 347] on span "Paciente - Não poderá comparecer à consulta" at bounding box center [695, 340] width 291 height 18
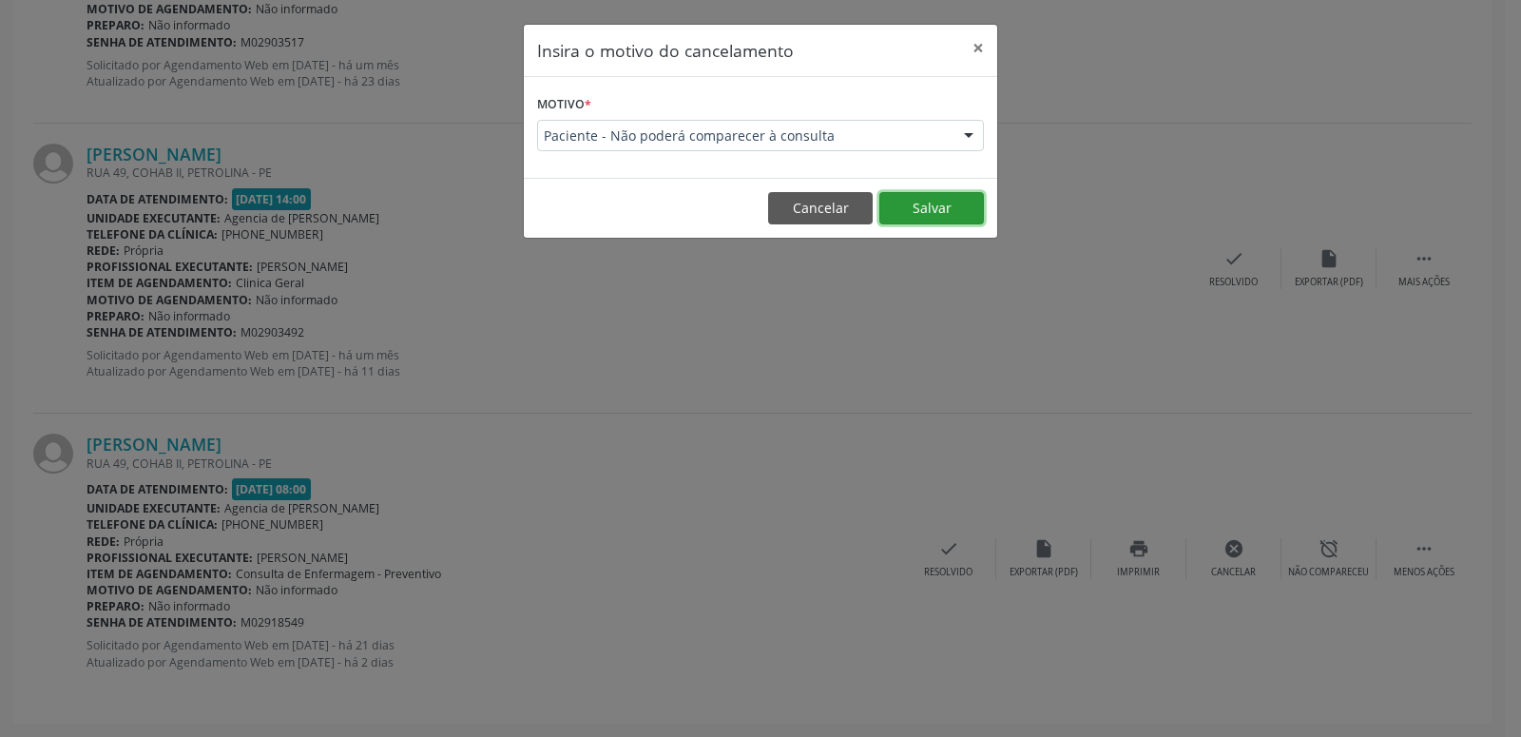
click at [904, 207] on button "Salvar" at bounding box center [931, 208] width 105 height 32
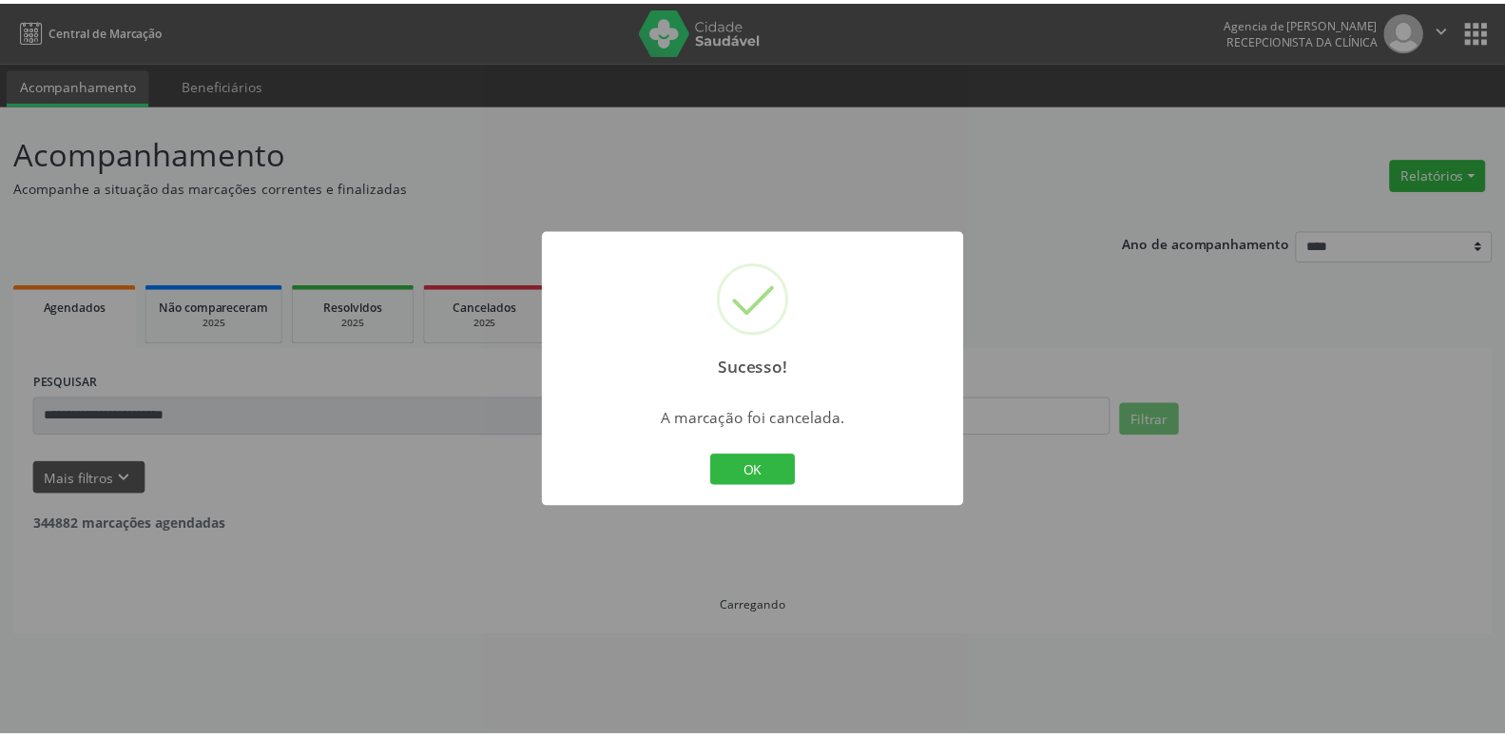
scroll to position [0, 0]
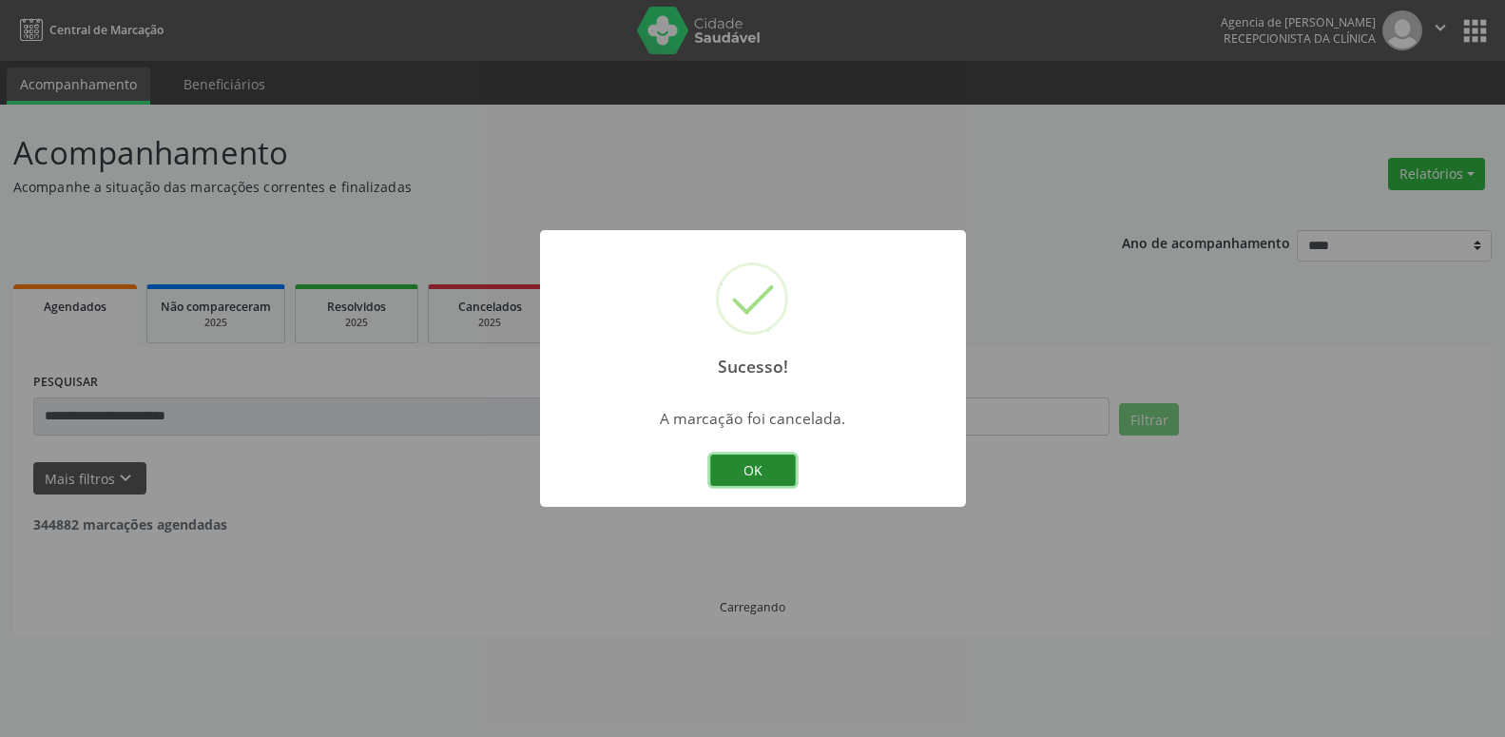
click at [755, 473] on button "OK" at bounding box center [753, 470] width 86 height 32
